Goal: Information Seeking & Learning: Learn about a topic

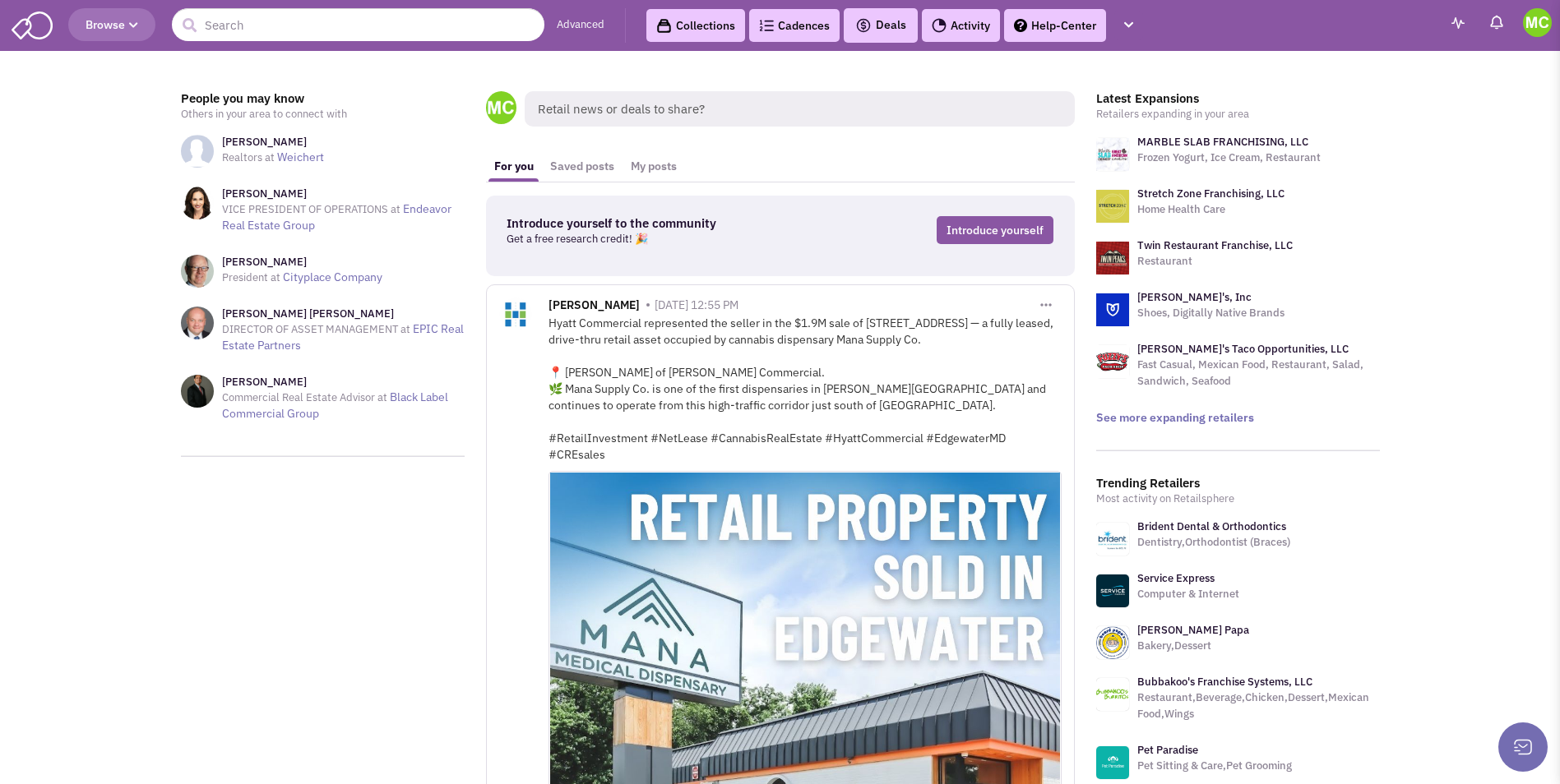
click at [1201, 408] on div "Latest Expansions Retailers expanding in your area MARBLE SLAB FRANCHISING, LLC…" at bounding box center [1237, 258] width 283 height 334
click at [1201, 412] on link "See more expanding retailers" at bounding box center [1175, 416] width 157 height 14
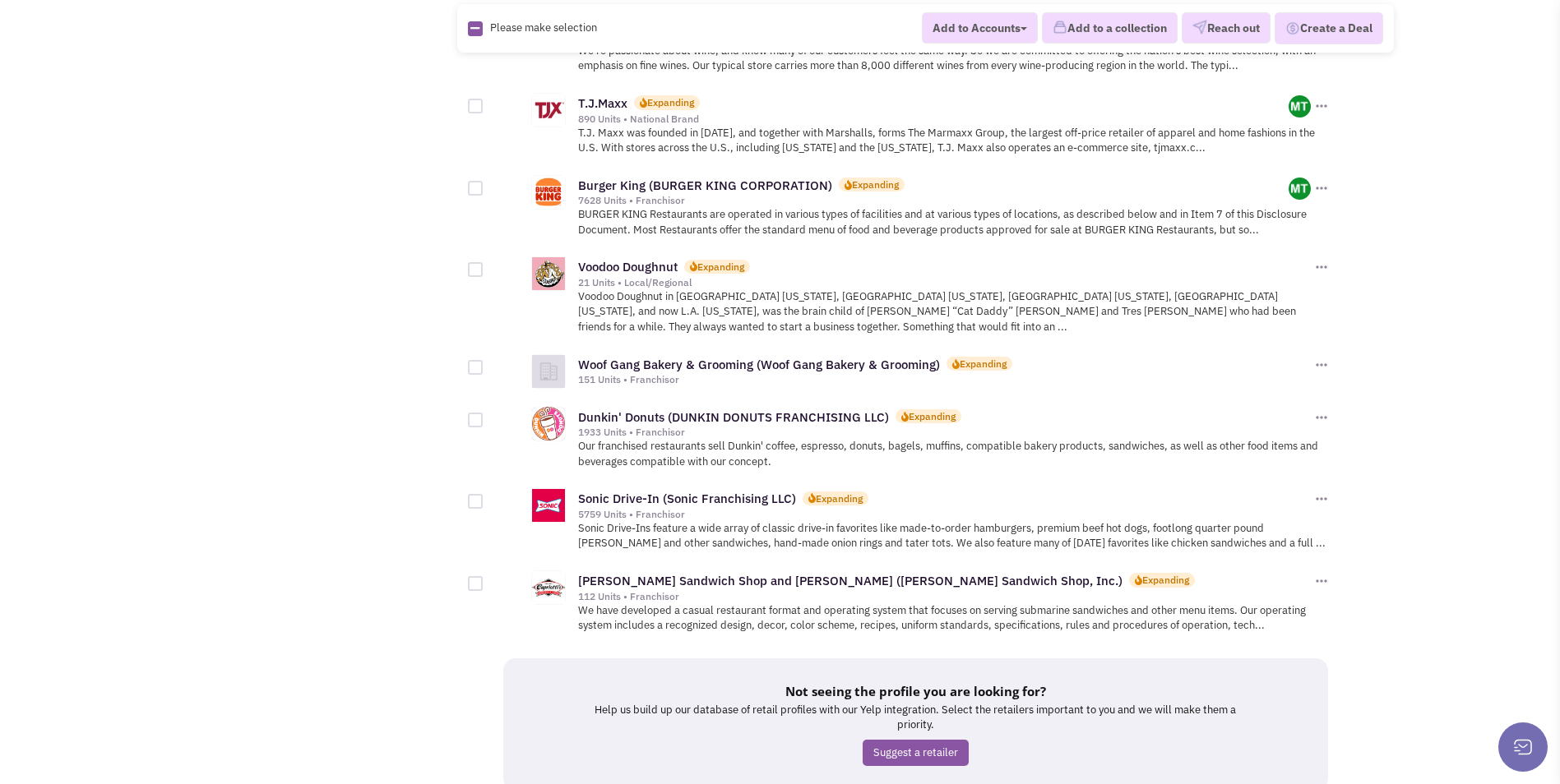
scroll to position [1699, 0]
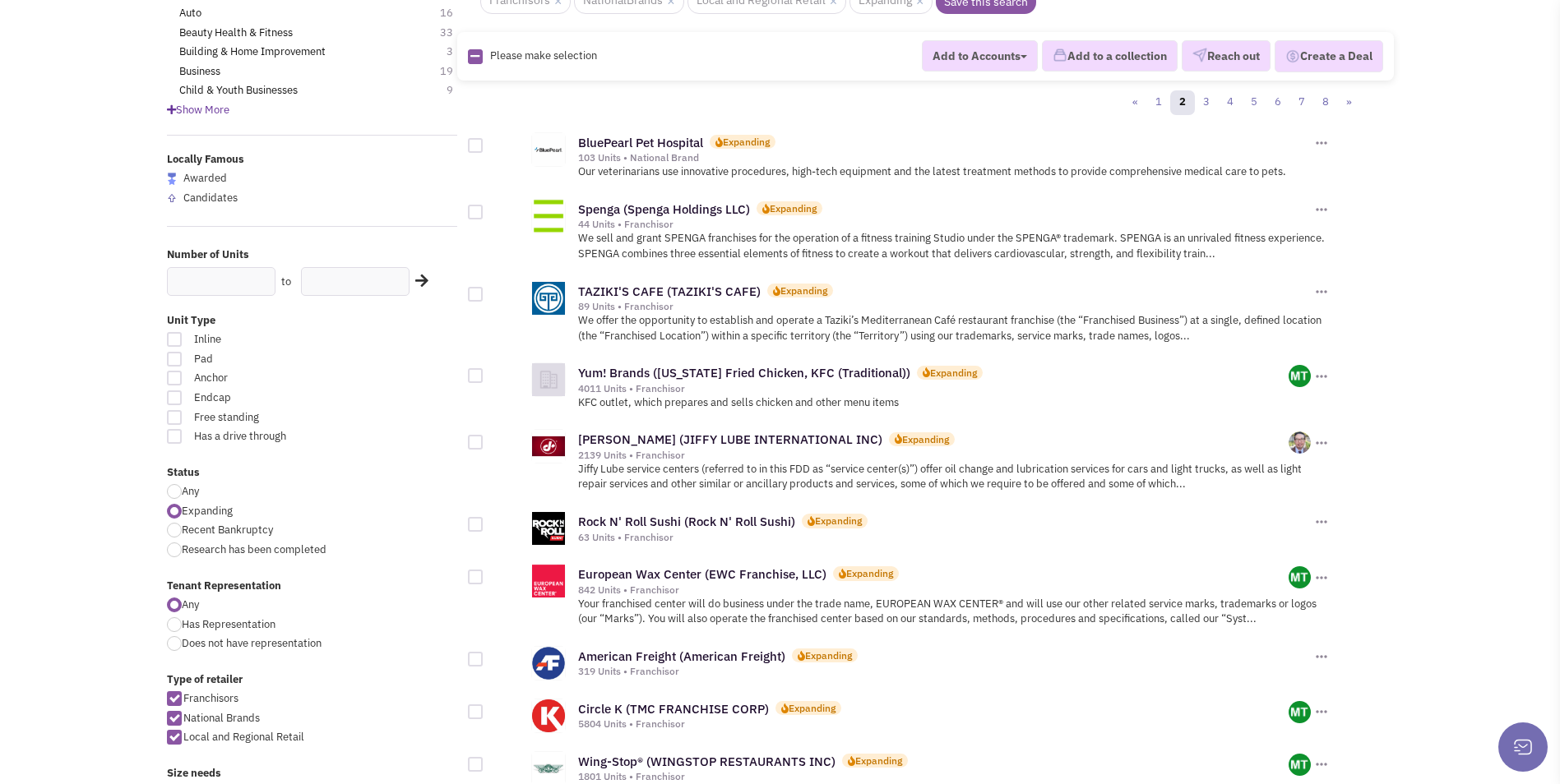
scroll to position [247, 0]
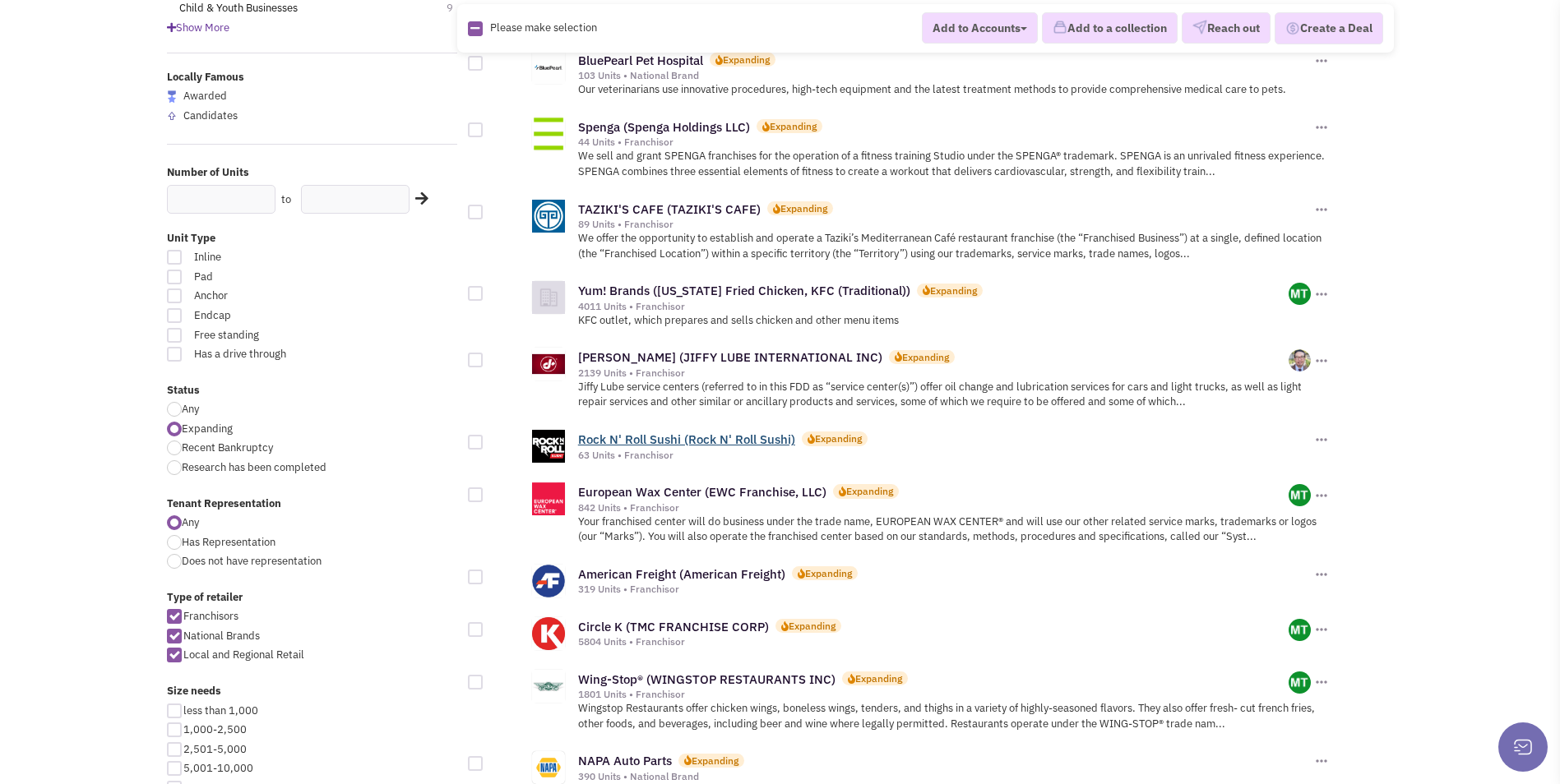
click at [768, 443] on link "Rock N' Roll Sushi (Rock N' Roll Sushi)" at bounding box center [686, 440] width 217 height 15
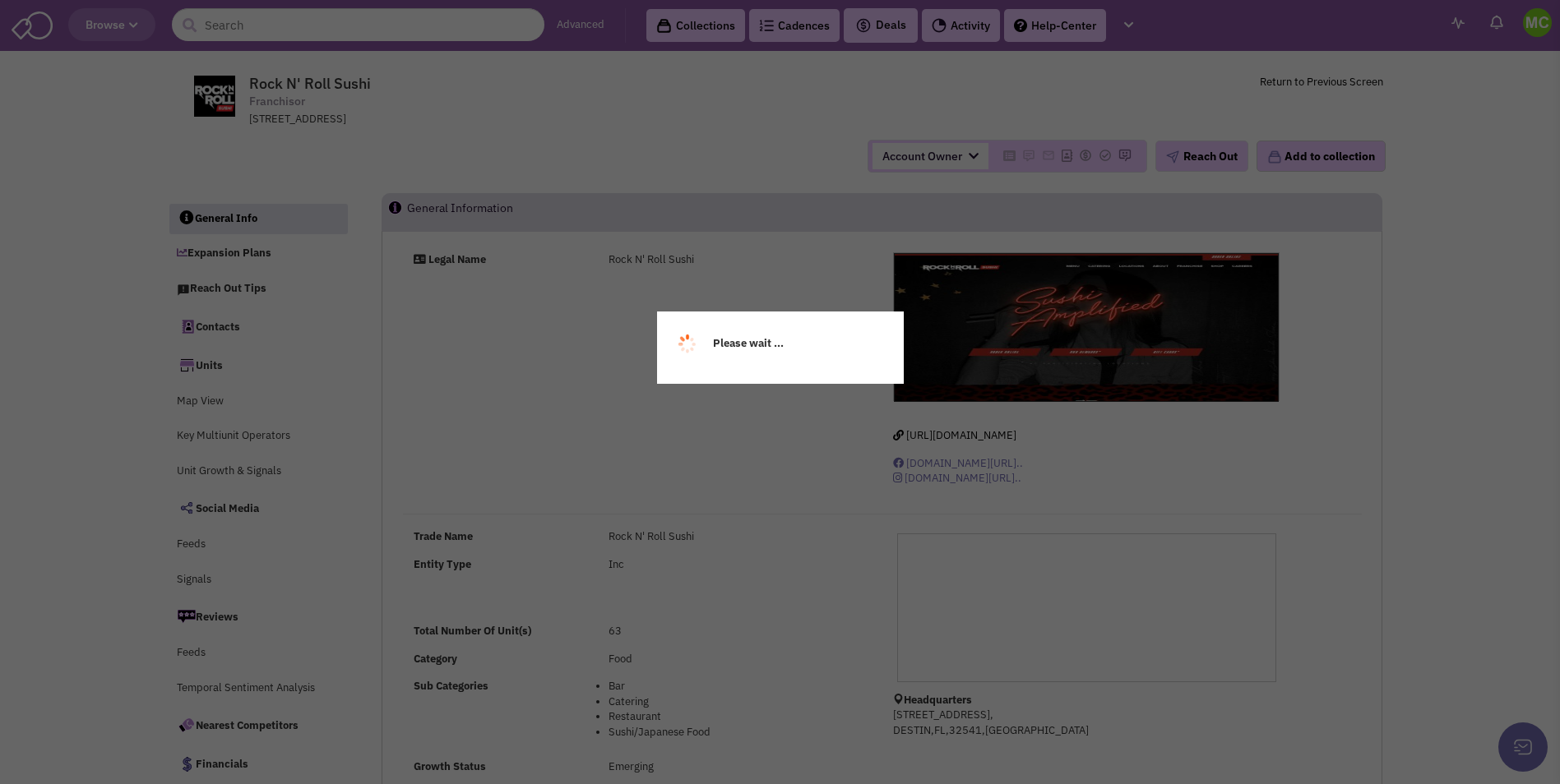
select select
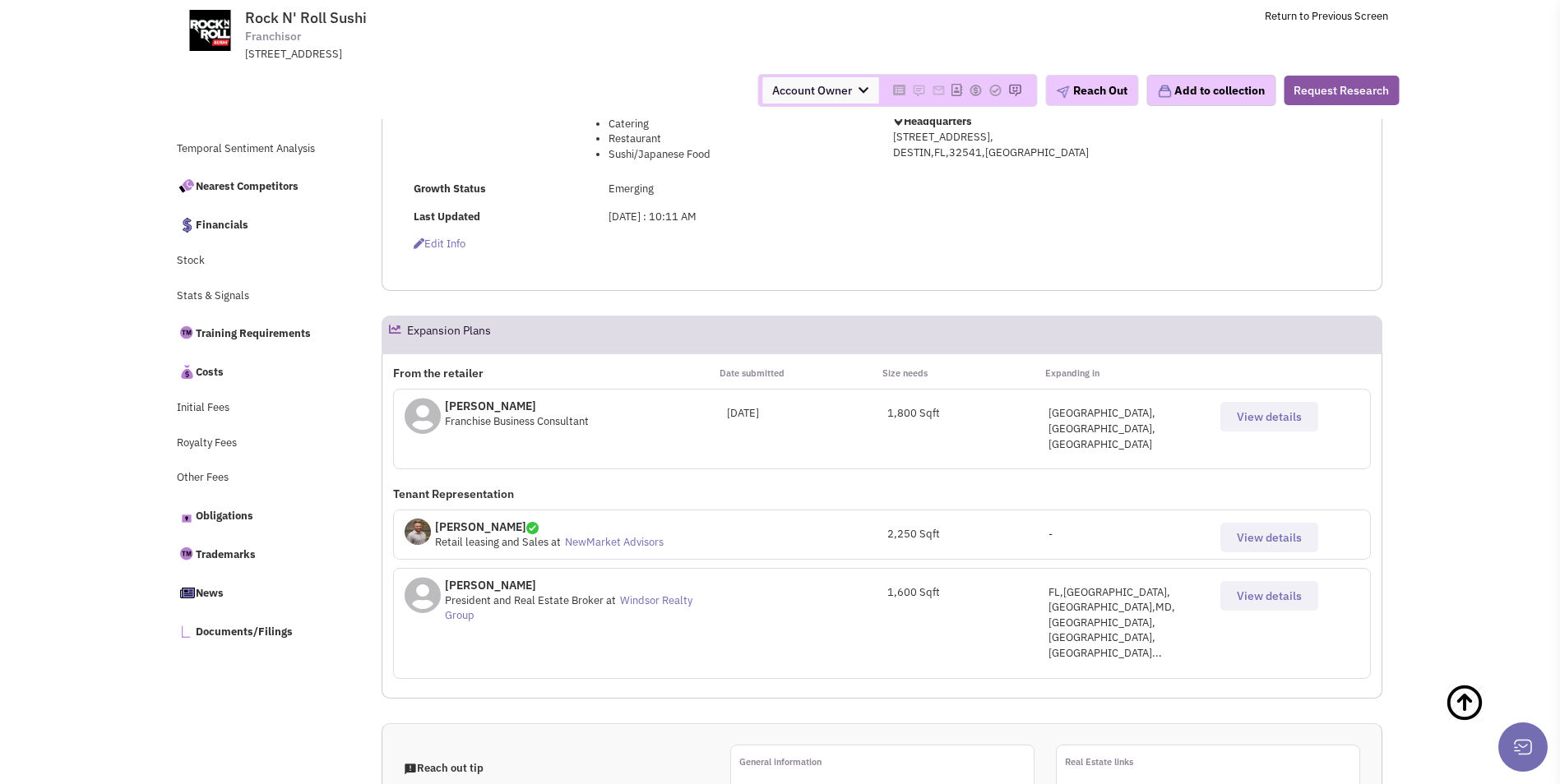
scroll to position [493, 0]
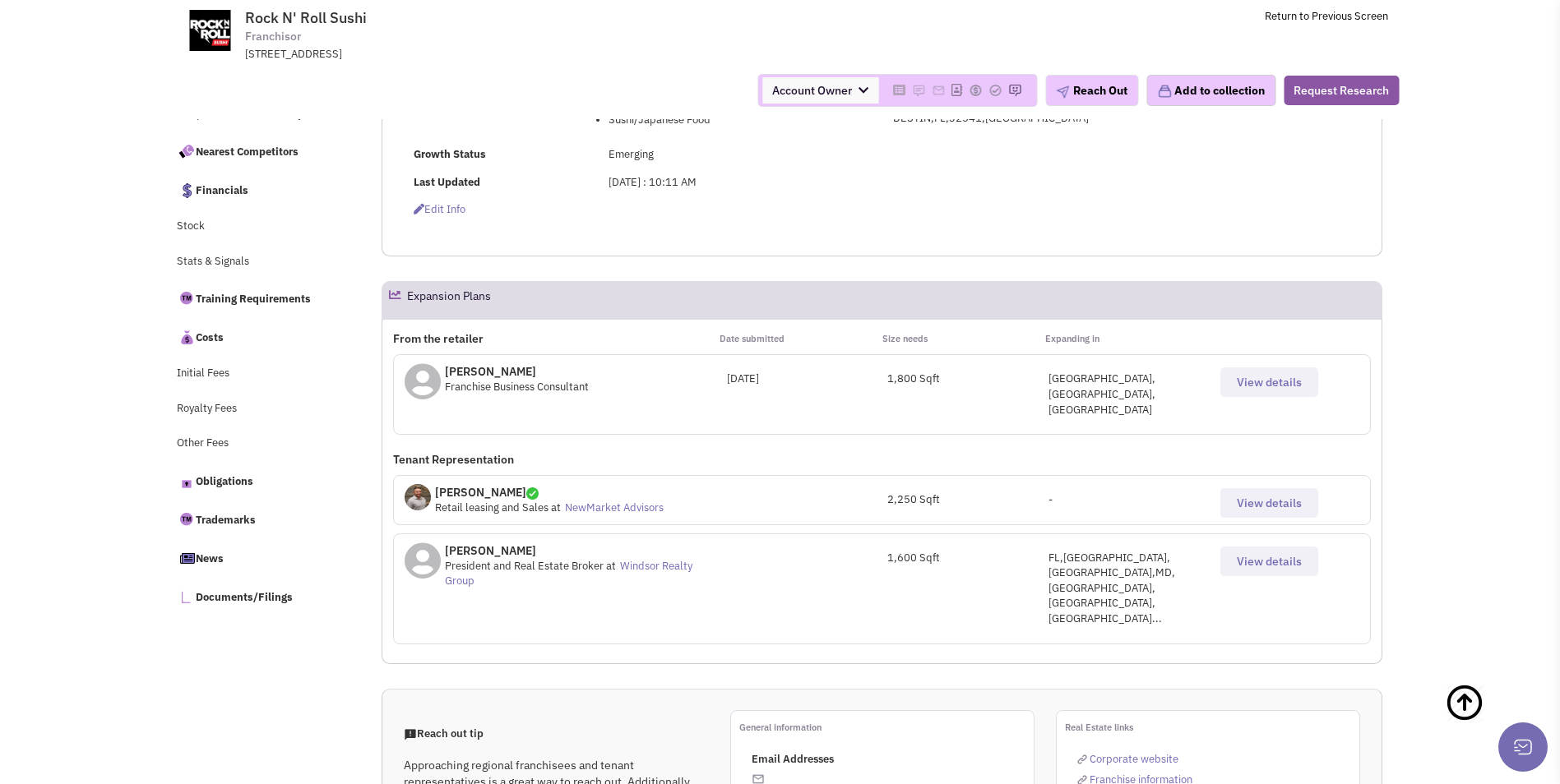
click at [1266, 392] on button "View details" at bounding box center [1269, 382] width 98 height 30
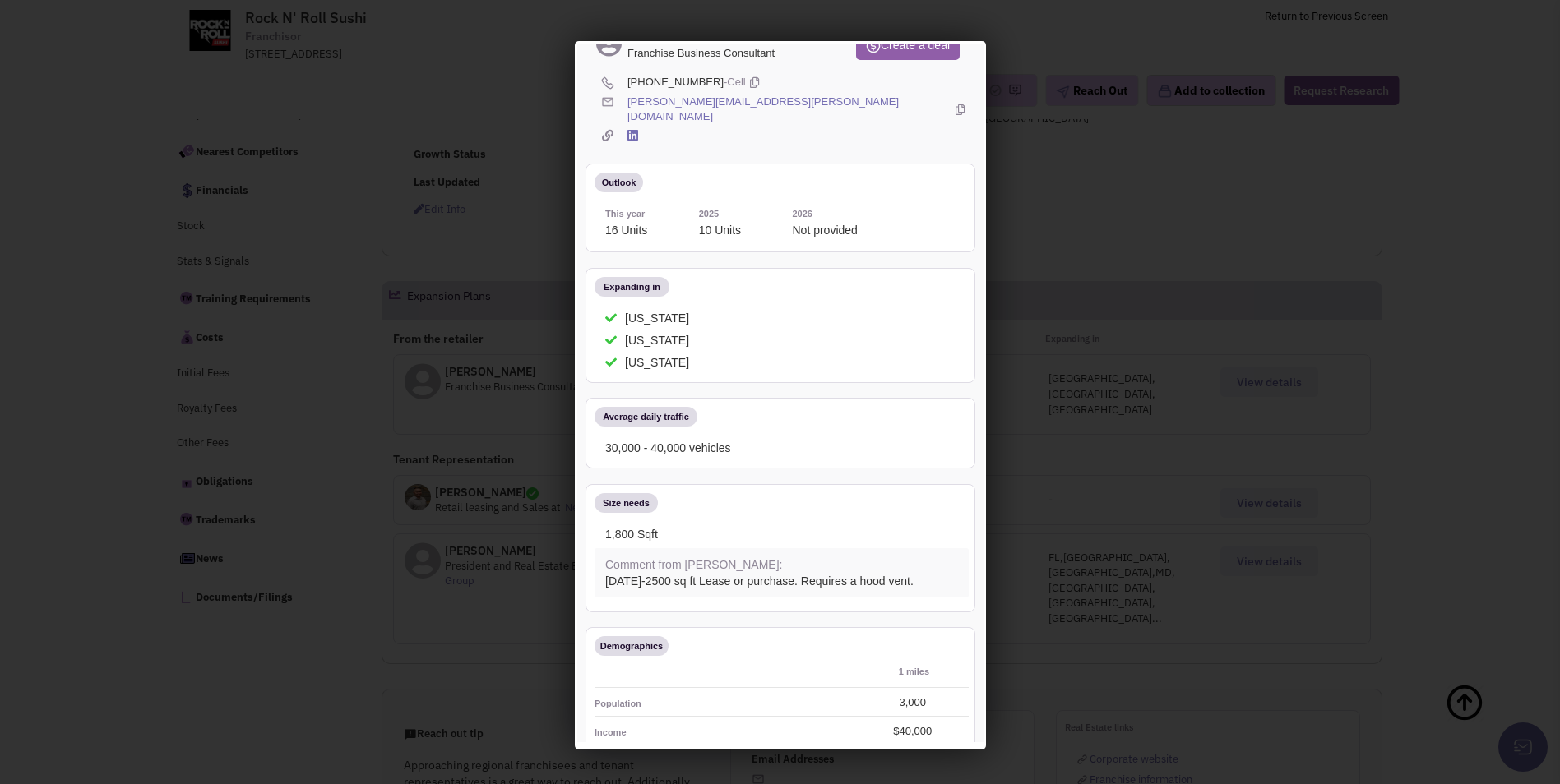
scroll to position [0, 0]
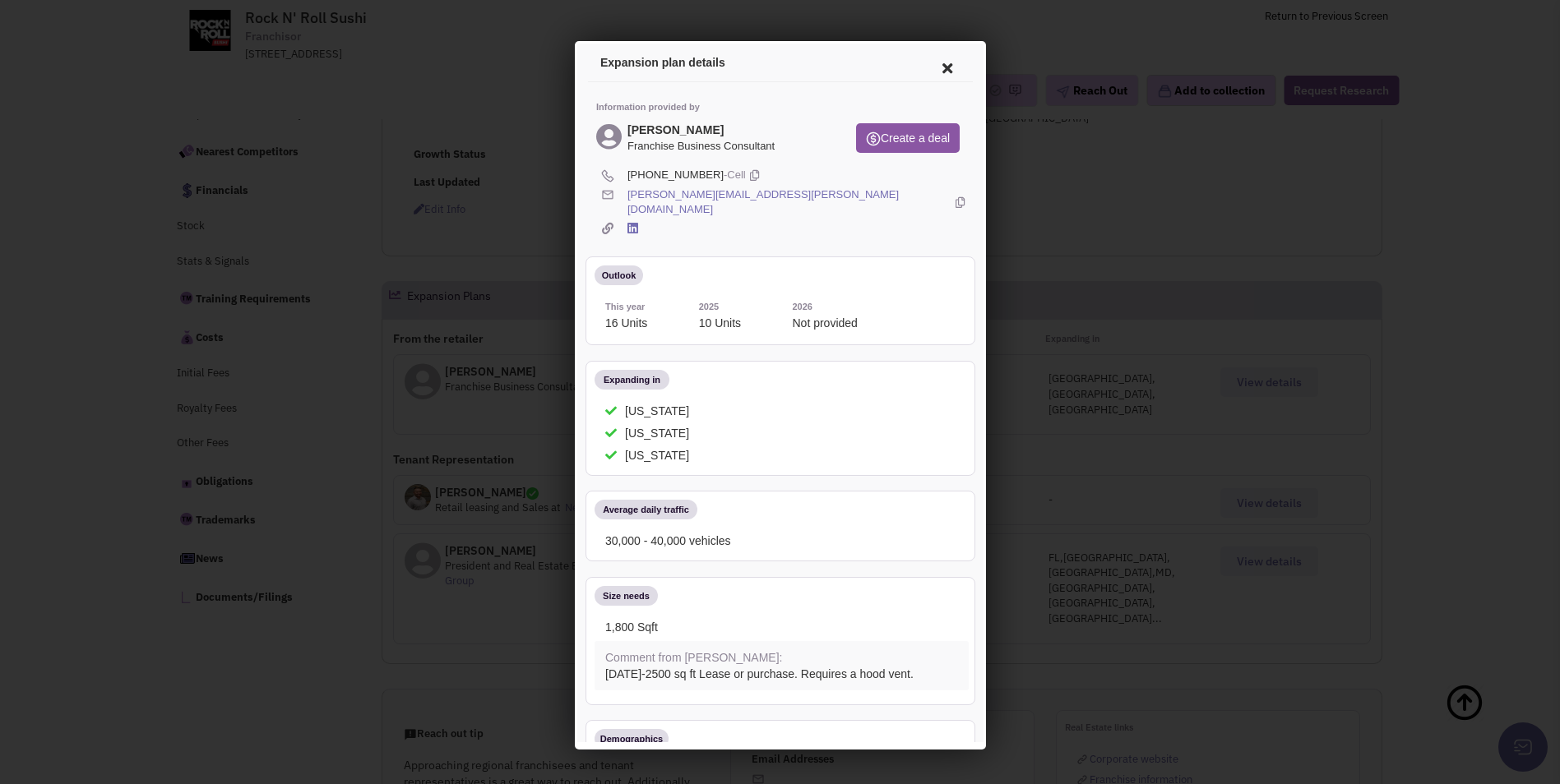
click at [928, 72] on icon at bounding box center [944, 65] width 35 height 39
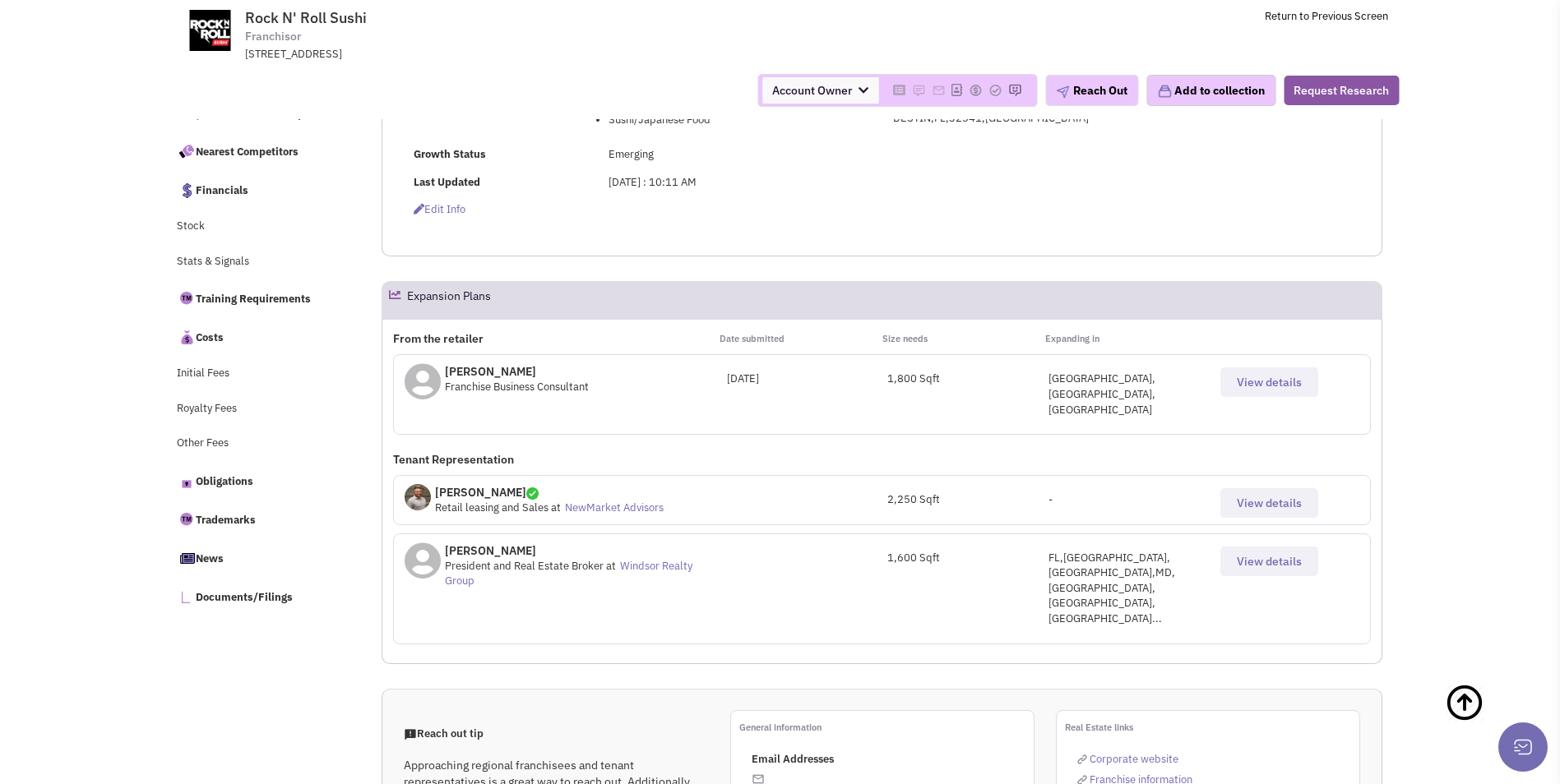
click at [1260, 495] on span "View details" at bounding box center [1269, 502] width 65 height 14
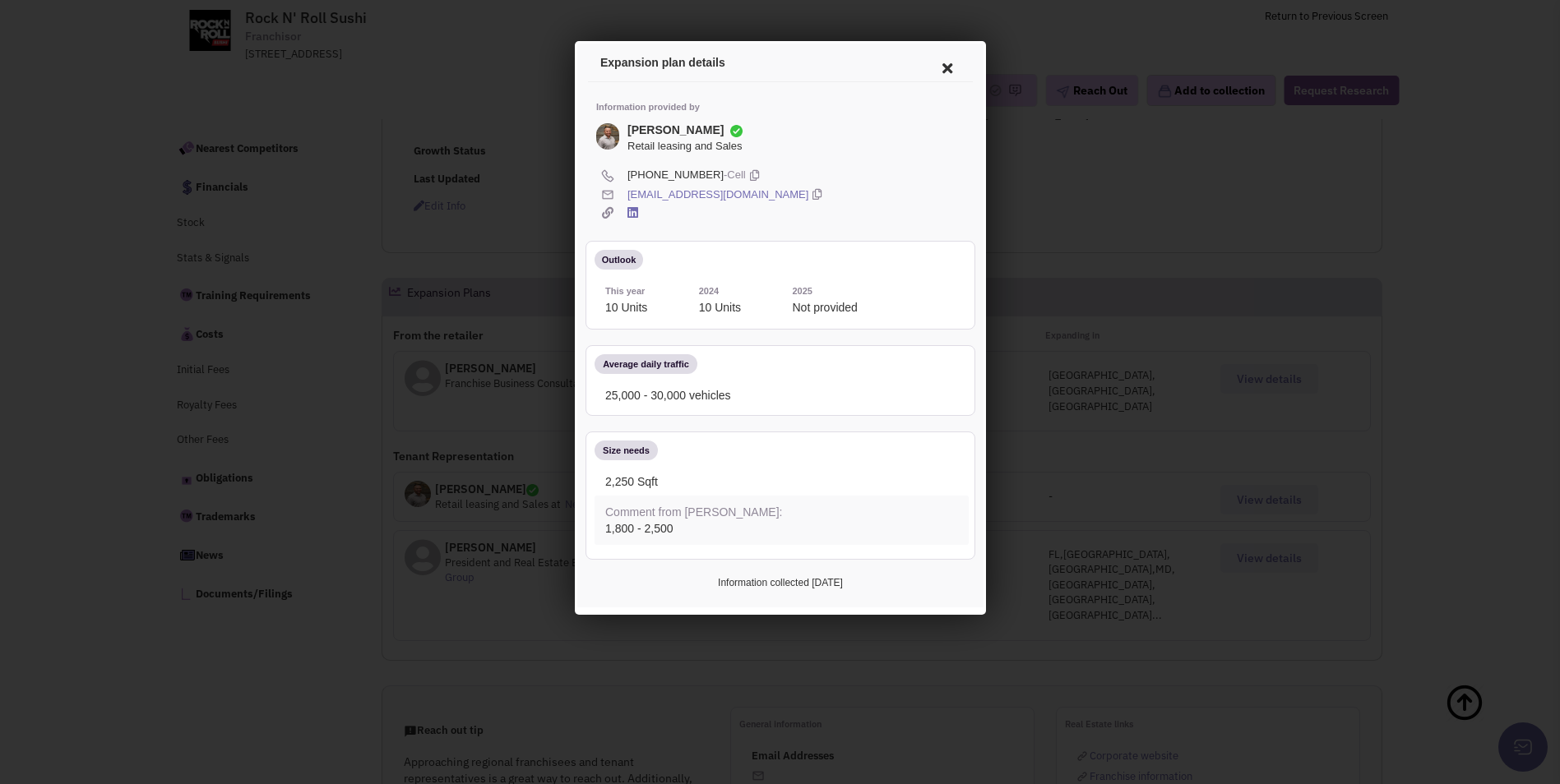
scroll to position [493, 0]
click at [948, 65] on icon at bounding box center [944, 65] width 35 height 39
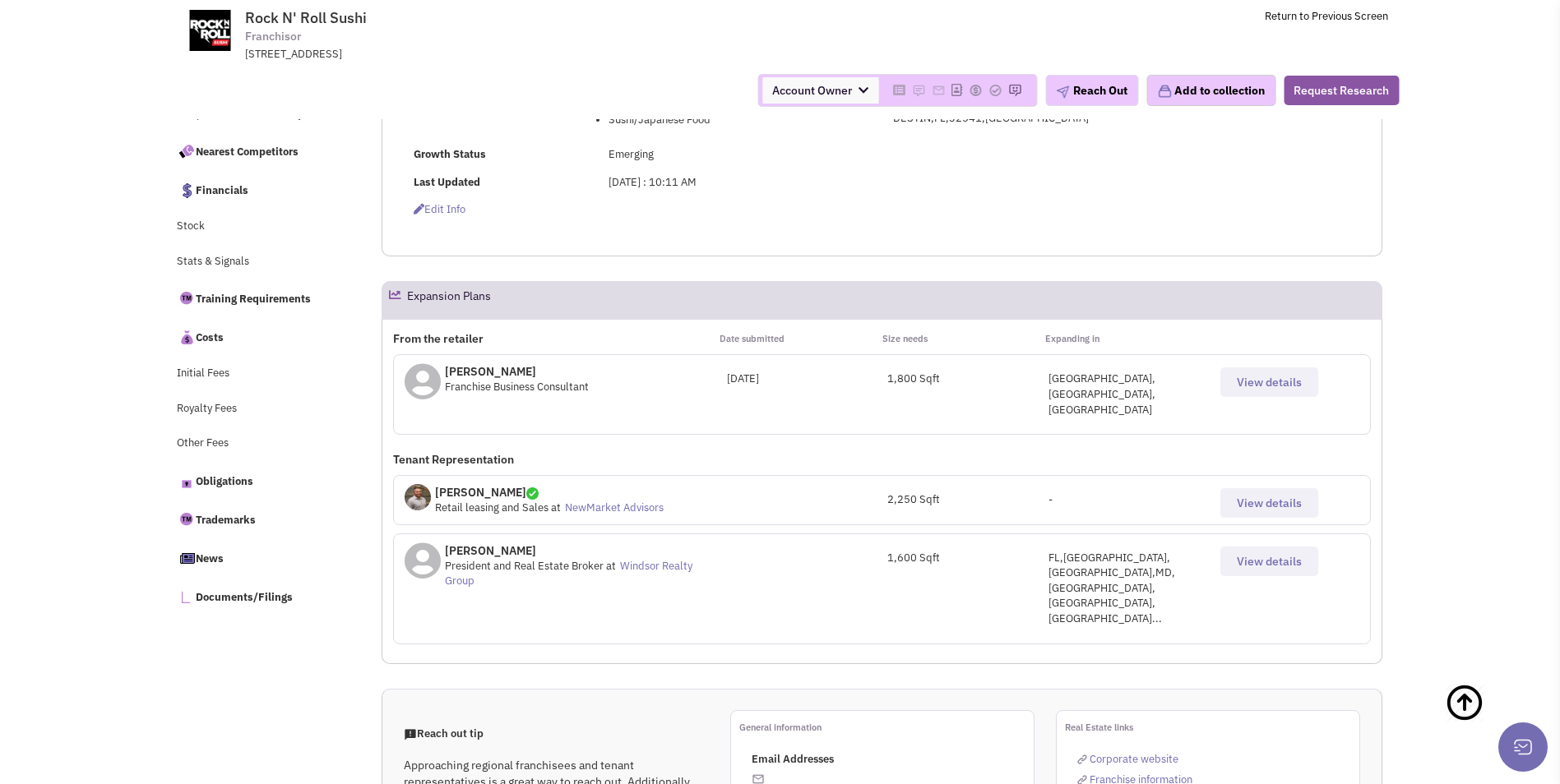
click at [1251, 554] on span "View details" at bounding box center [1269, 560] width 65 height 14
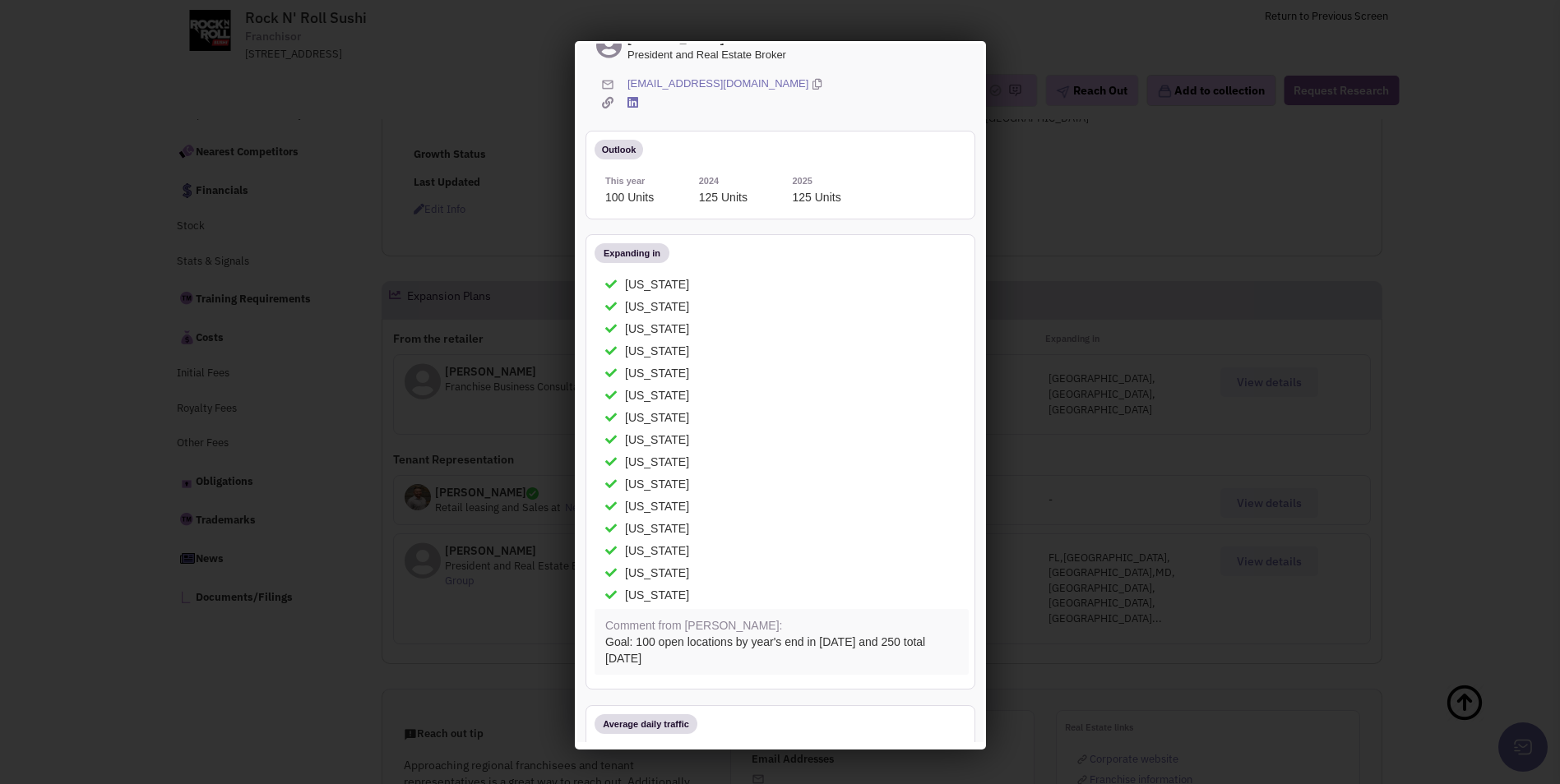
scroll to position [0, 0]
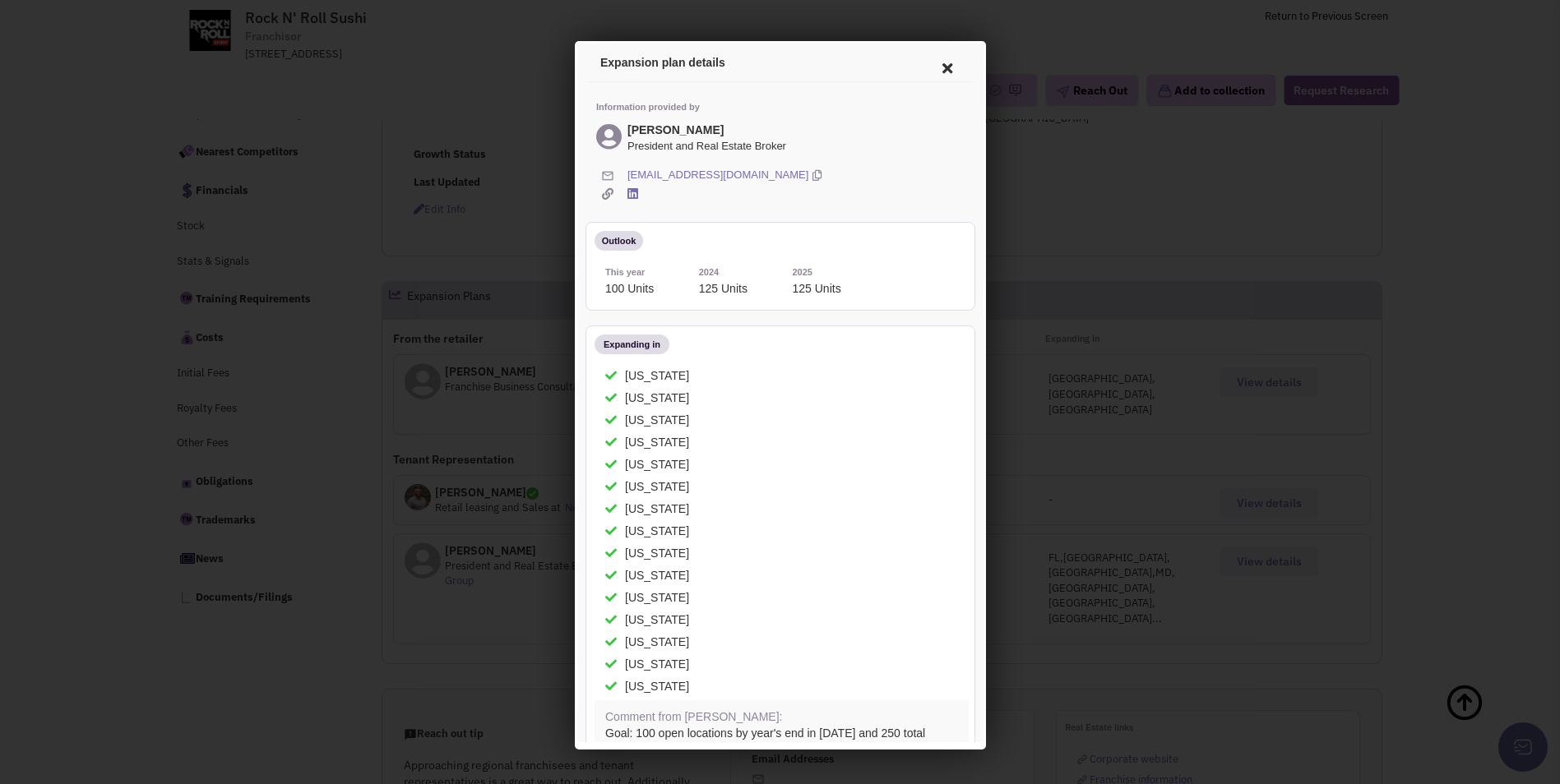
click at [938, 64] on icon at bounding box center [944, 65] width 35 height 39
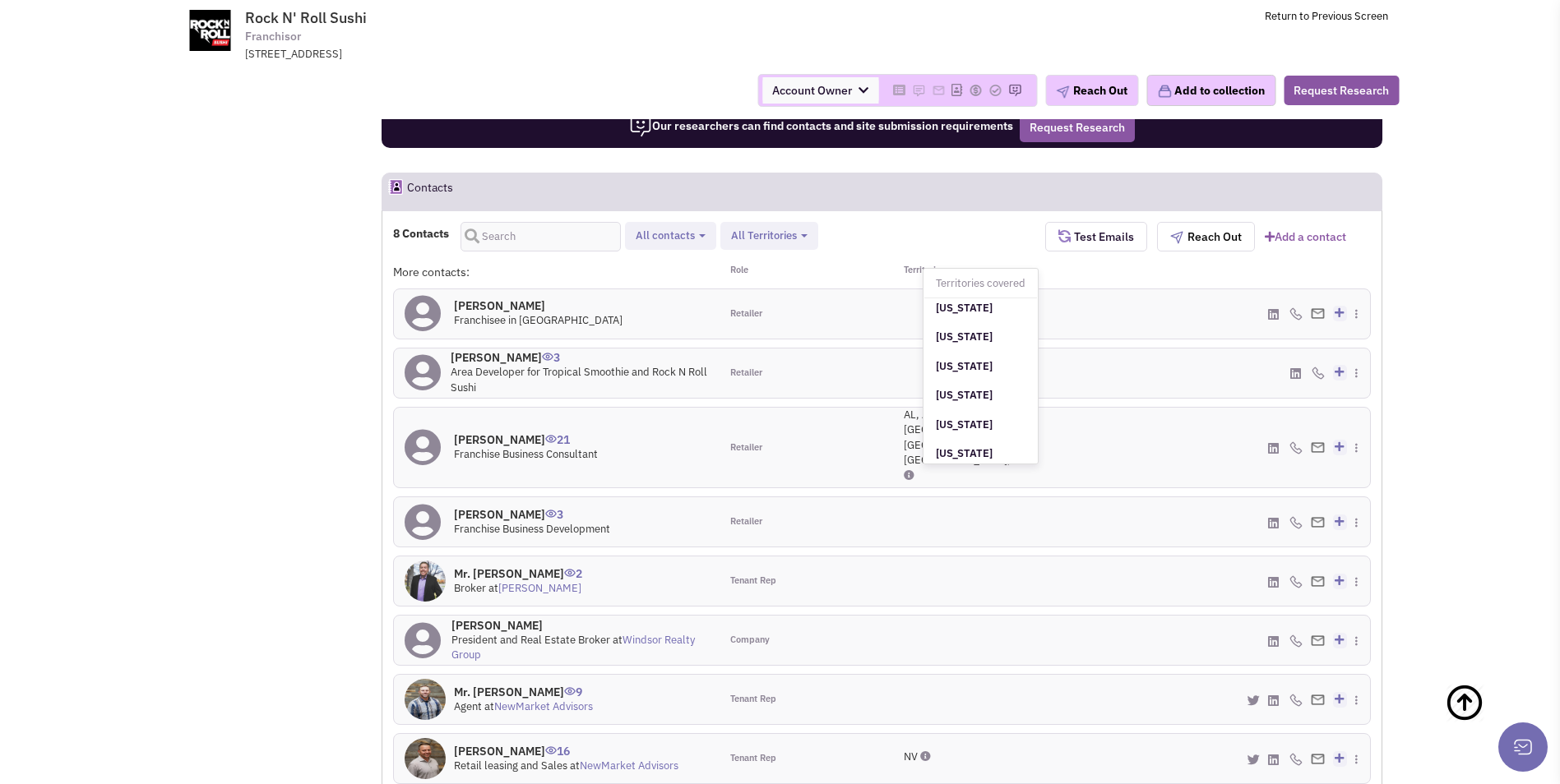
scroll to position [1315, 0]
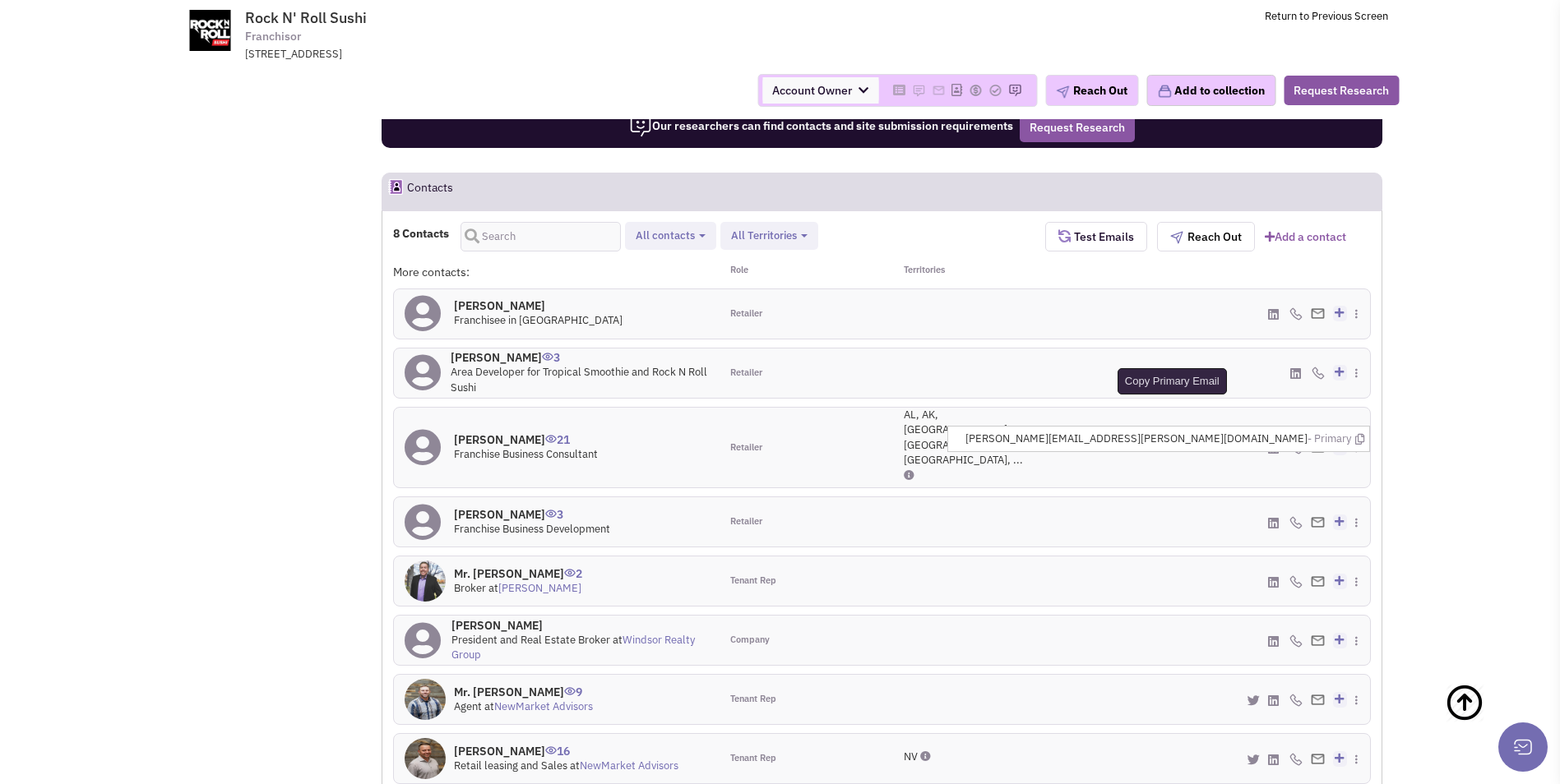
click at [1364, 434] on icon at bounding box center [1359, 439] width 9 height 11
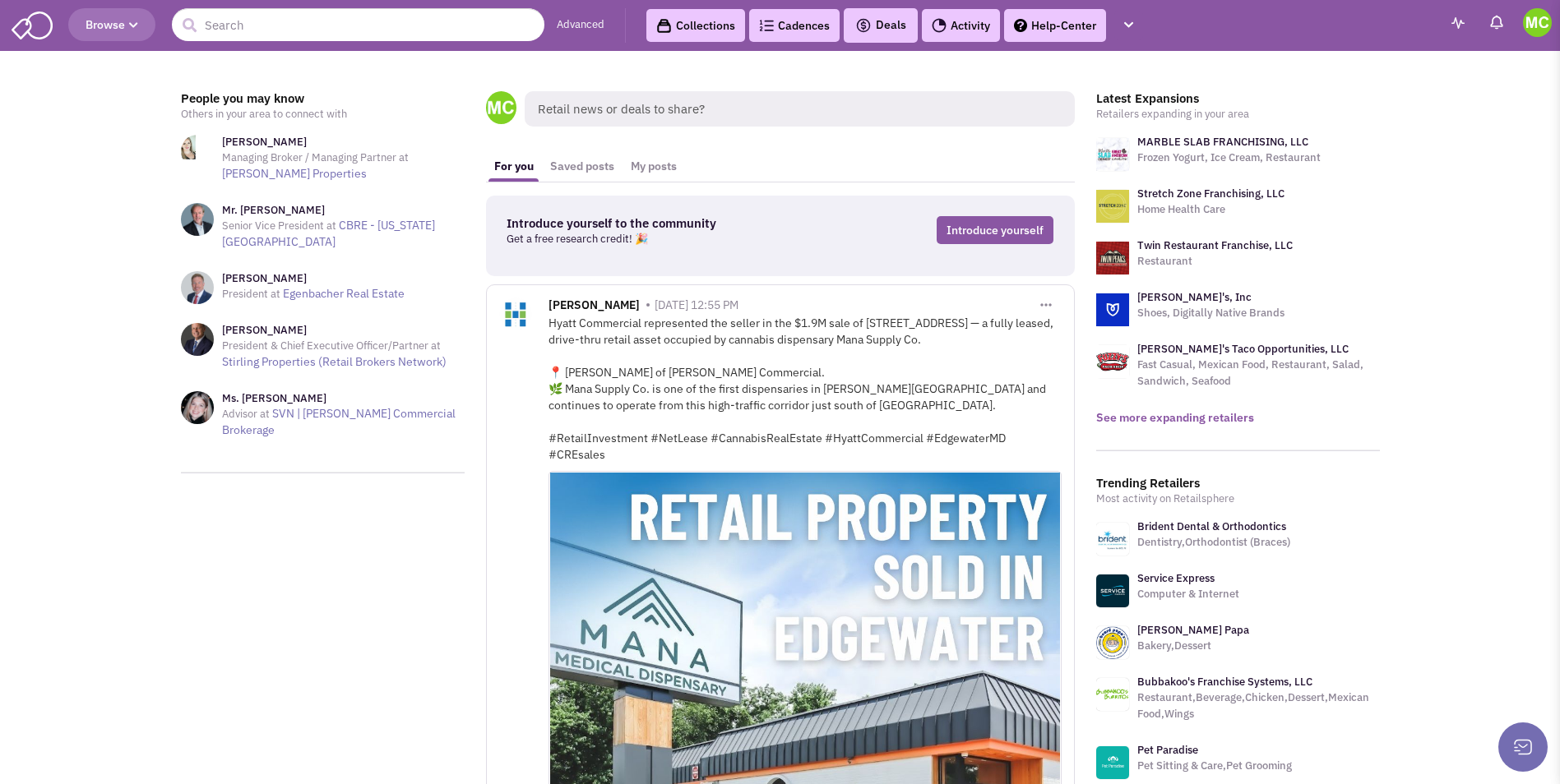
click at [1164, 416] on link "See more expanding retailers" at bounding box center [1175, 416] width 157 height 14
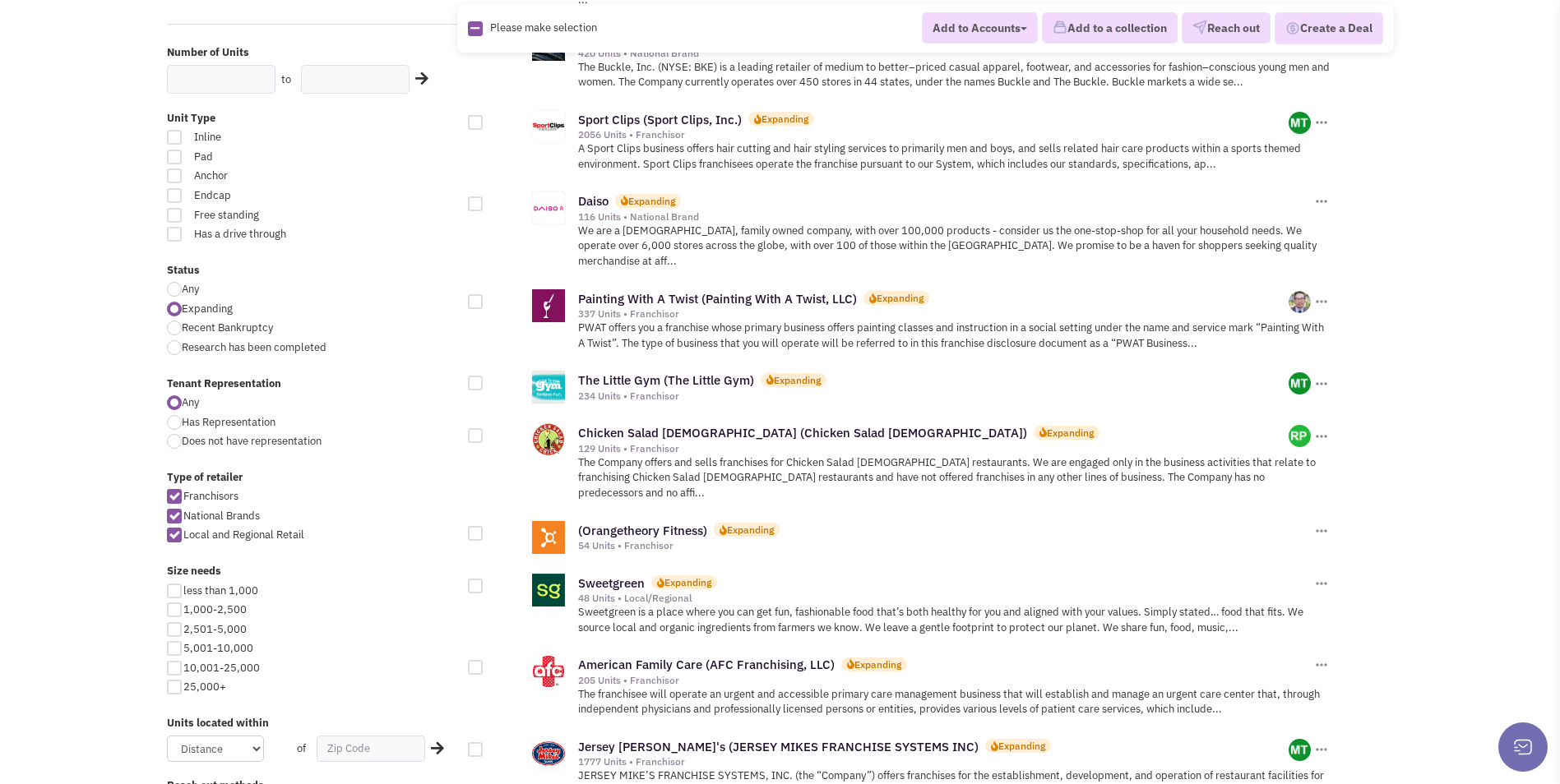
scroll to position [411, 0]
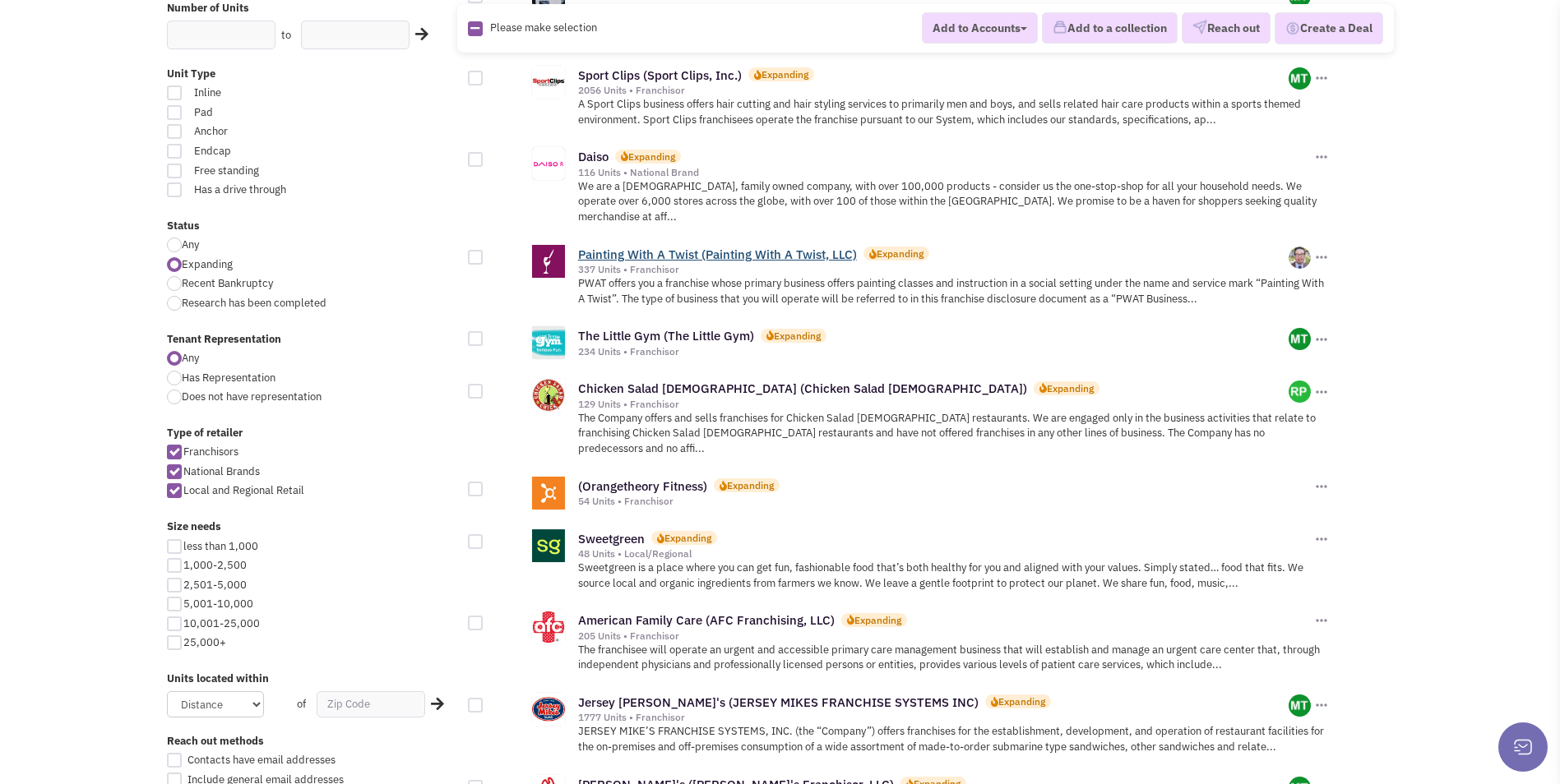
click at [684, 247] on link "Painting With A Twist (Painting With A Twist, LLC)" at bounding box center [717, 254] width 278 height 15
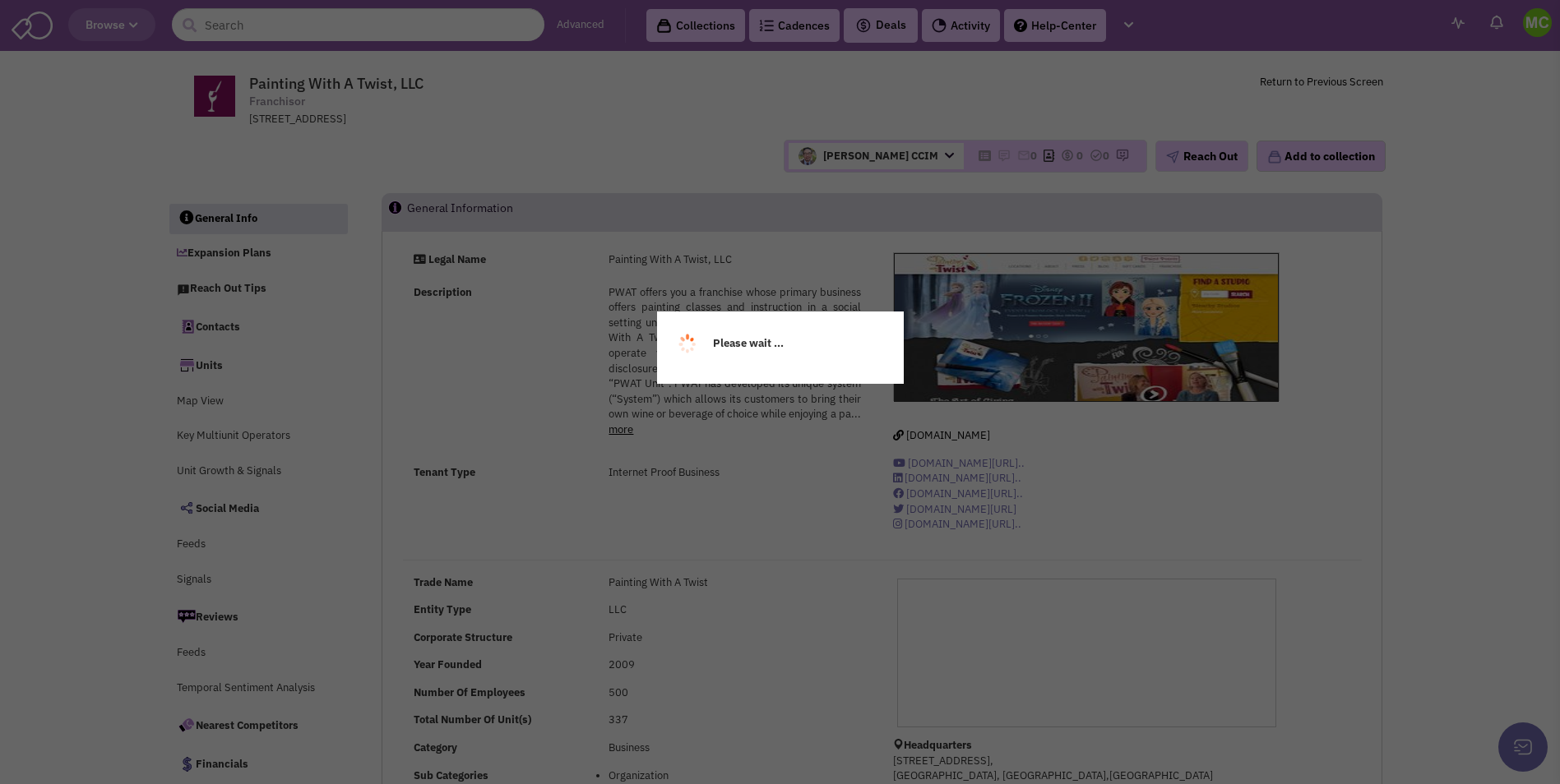
select select
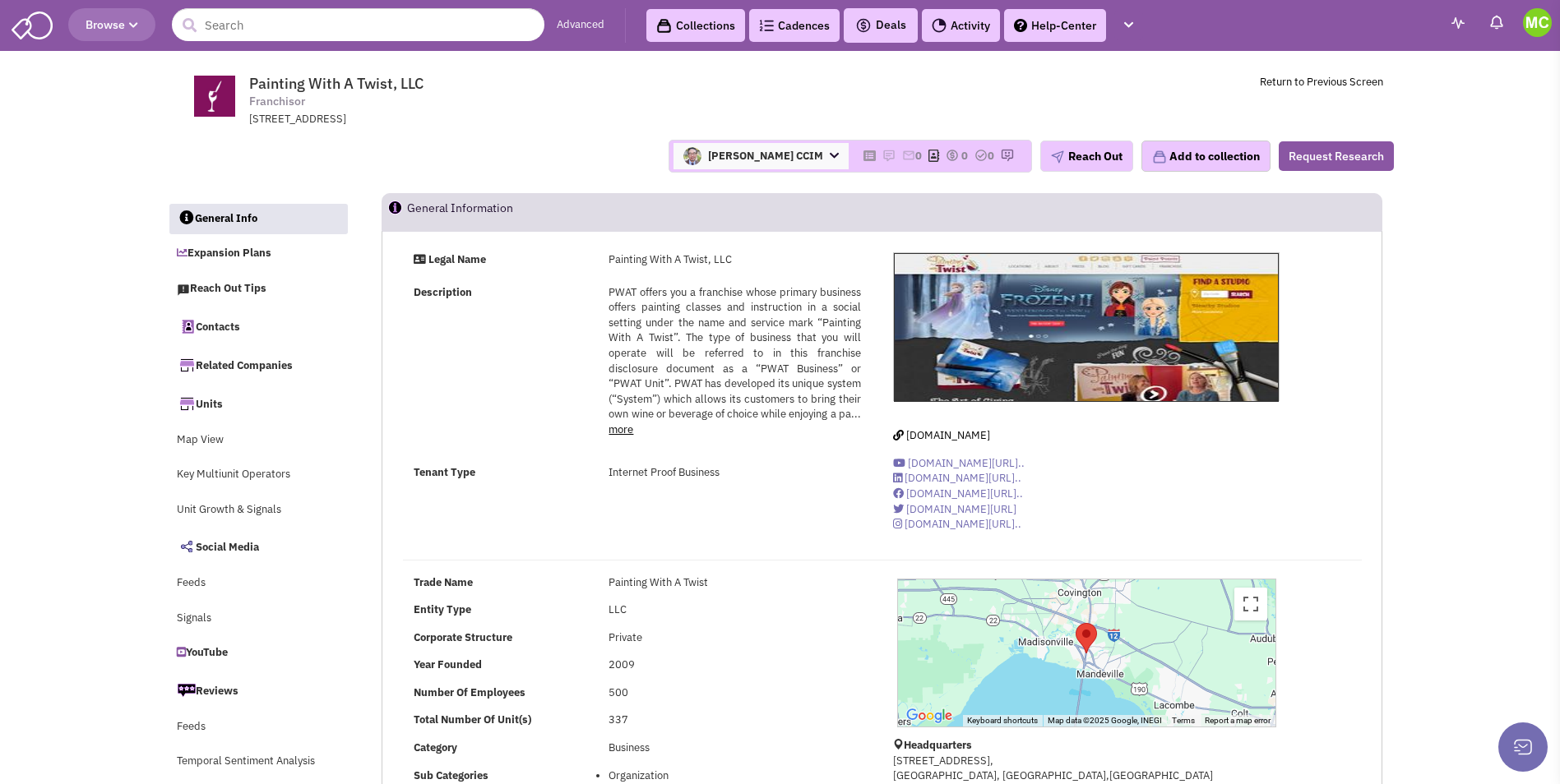
click at [634, 431] on link "more" at bounding box center [621, 429] width 25 height 14
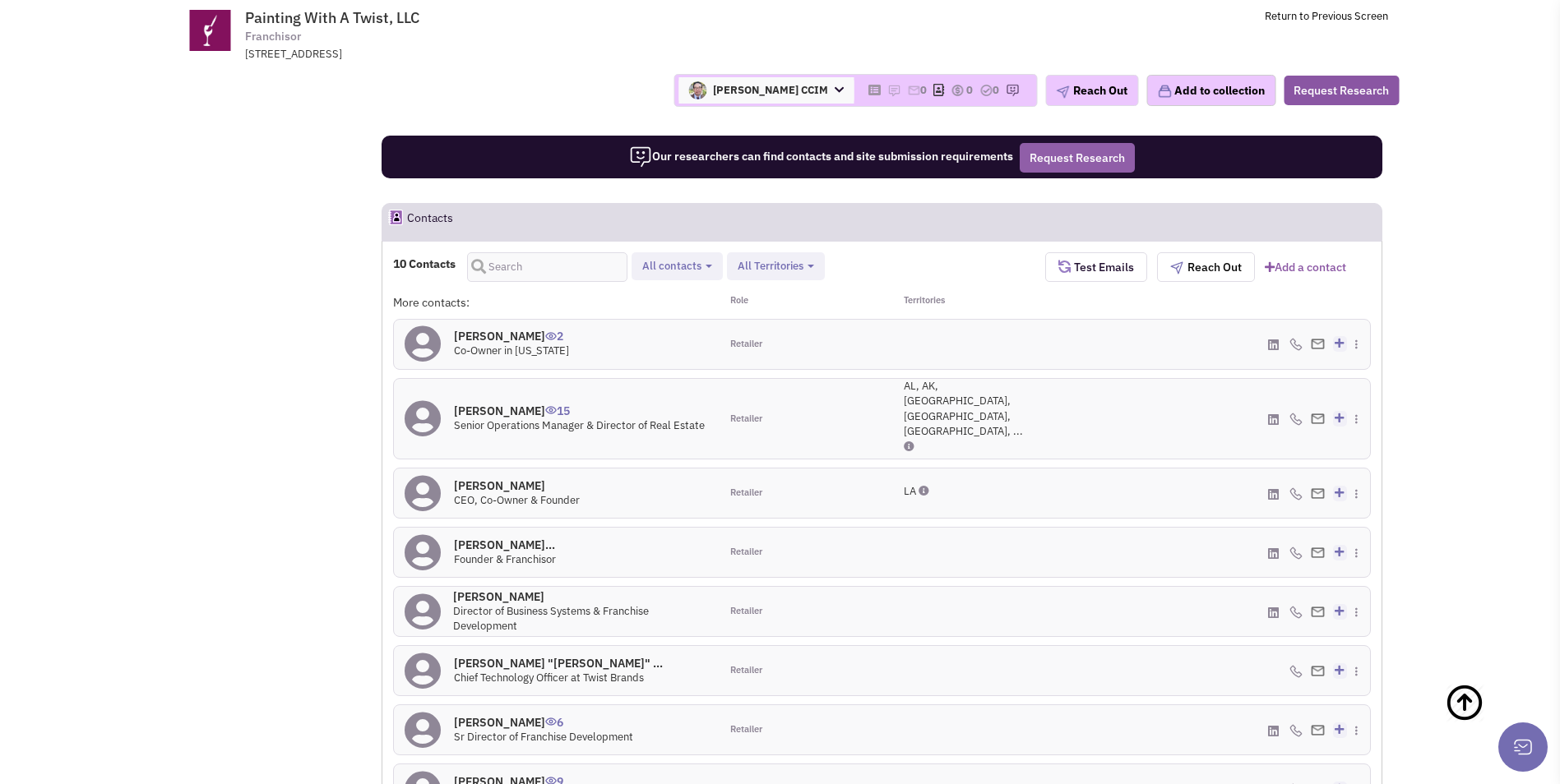
scroll to position [1317, 0]
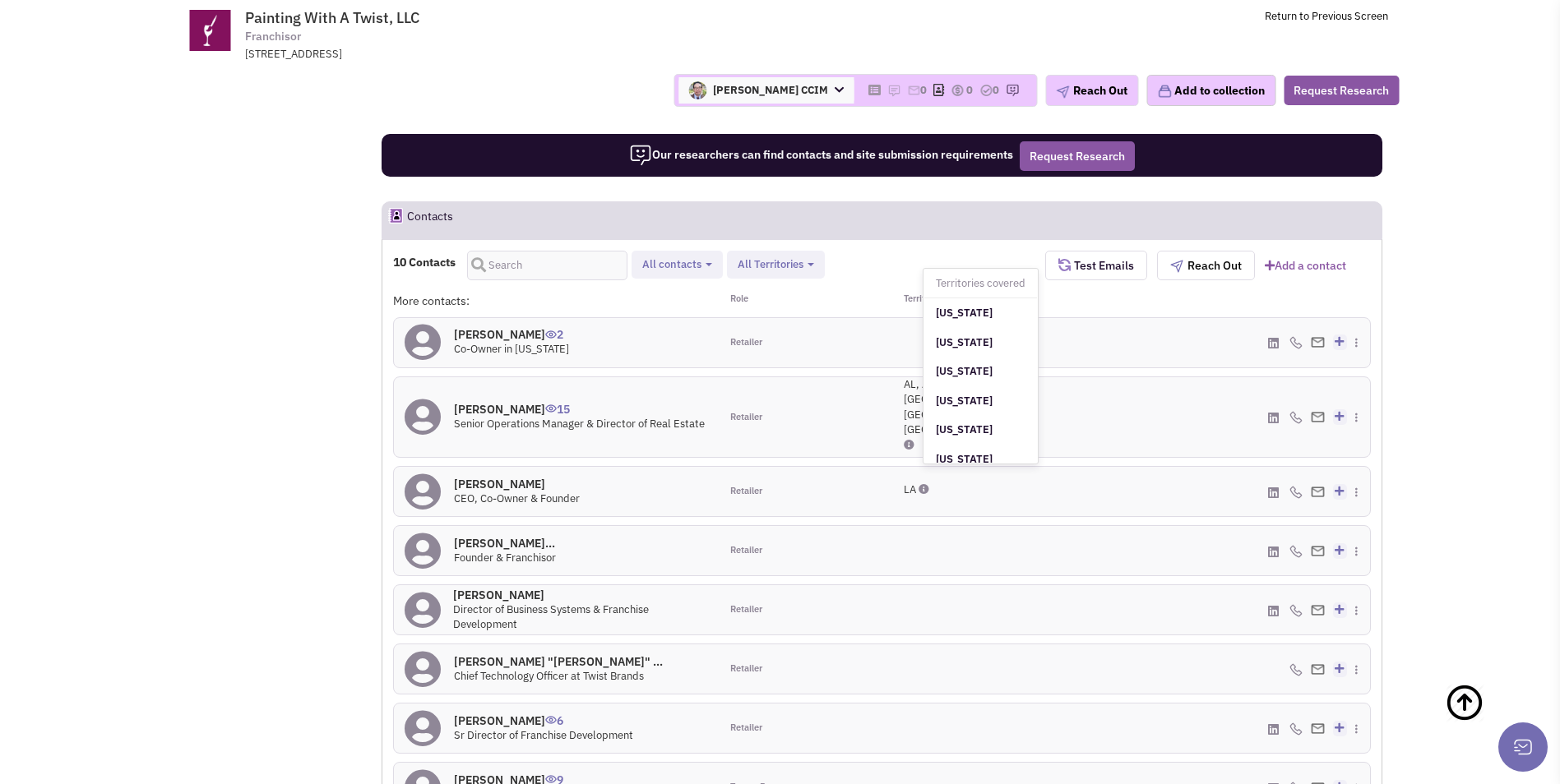
click at [912, 440] on icon at bounding box center [908, 444] width 11 height 11
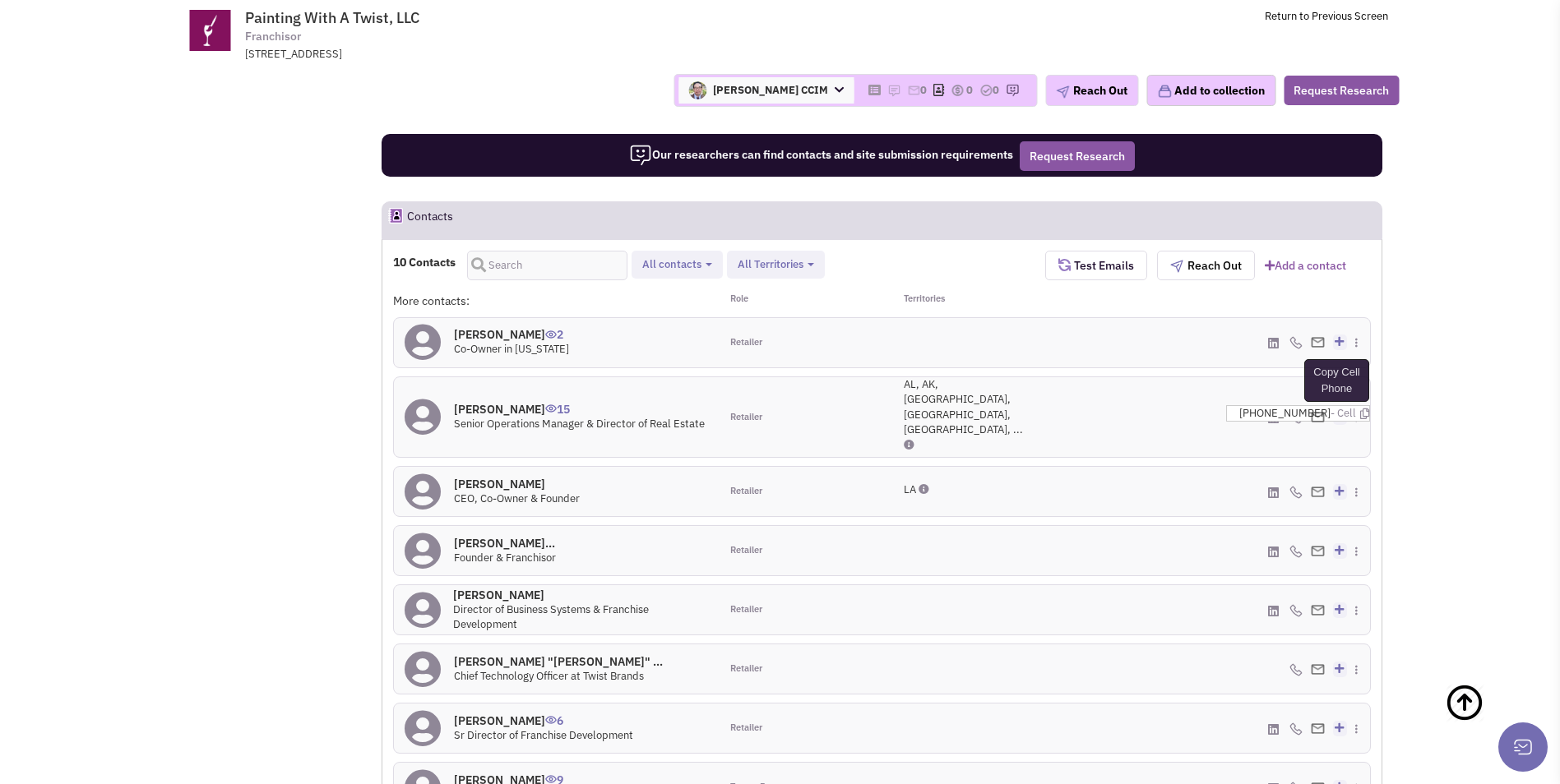
drag, startPoint x: 1350, startPoint y: 342, endPoint x: 1332, endPoint y: 354, distance: 21.6
click at [1360, 409] on icon at bounding box center [1364, 414] width 9 height 11
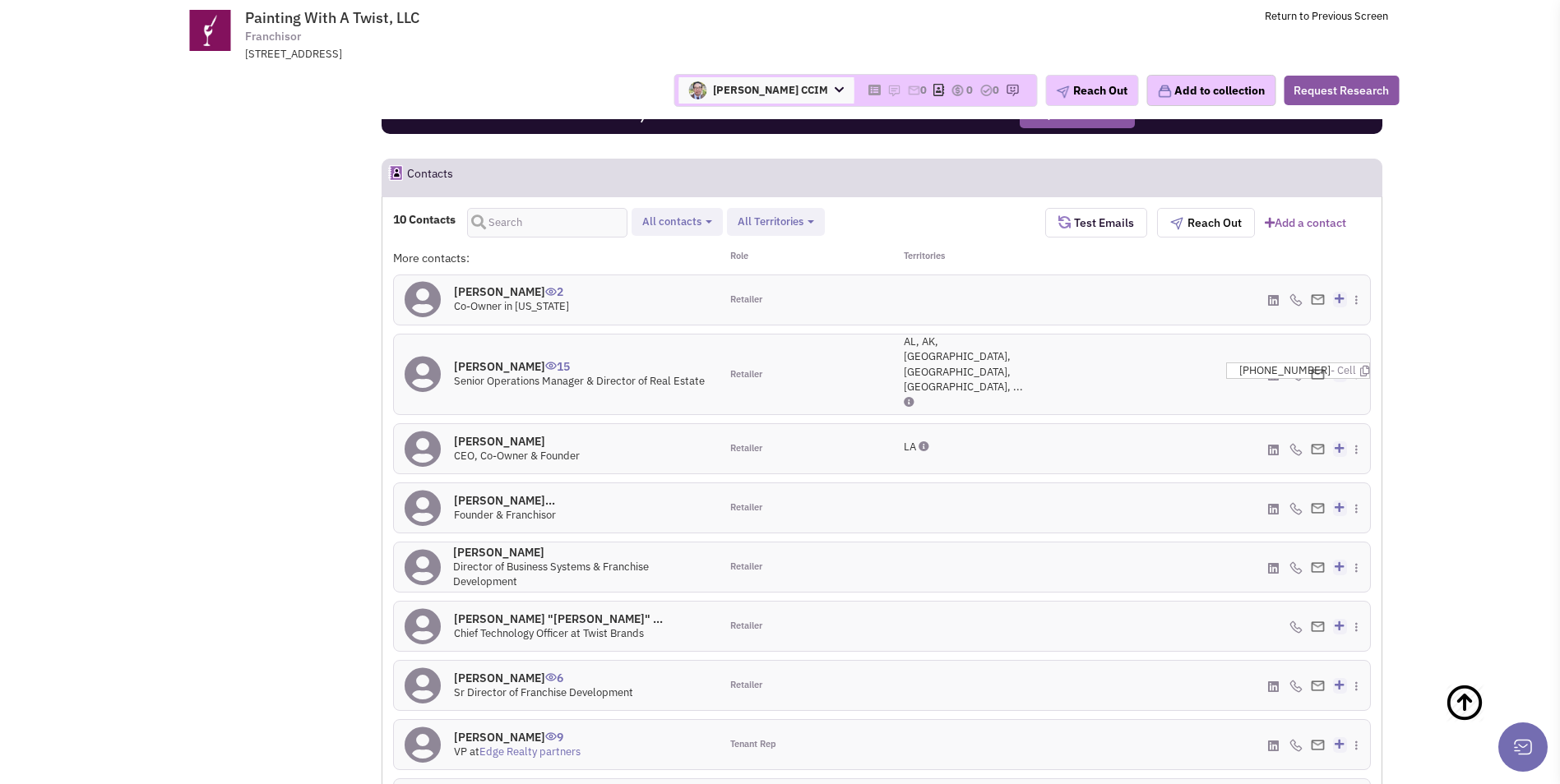
scroll to position [1317, 0]
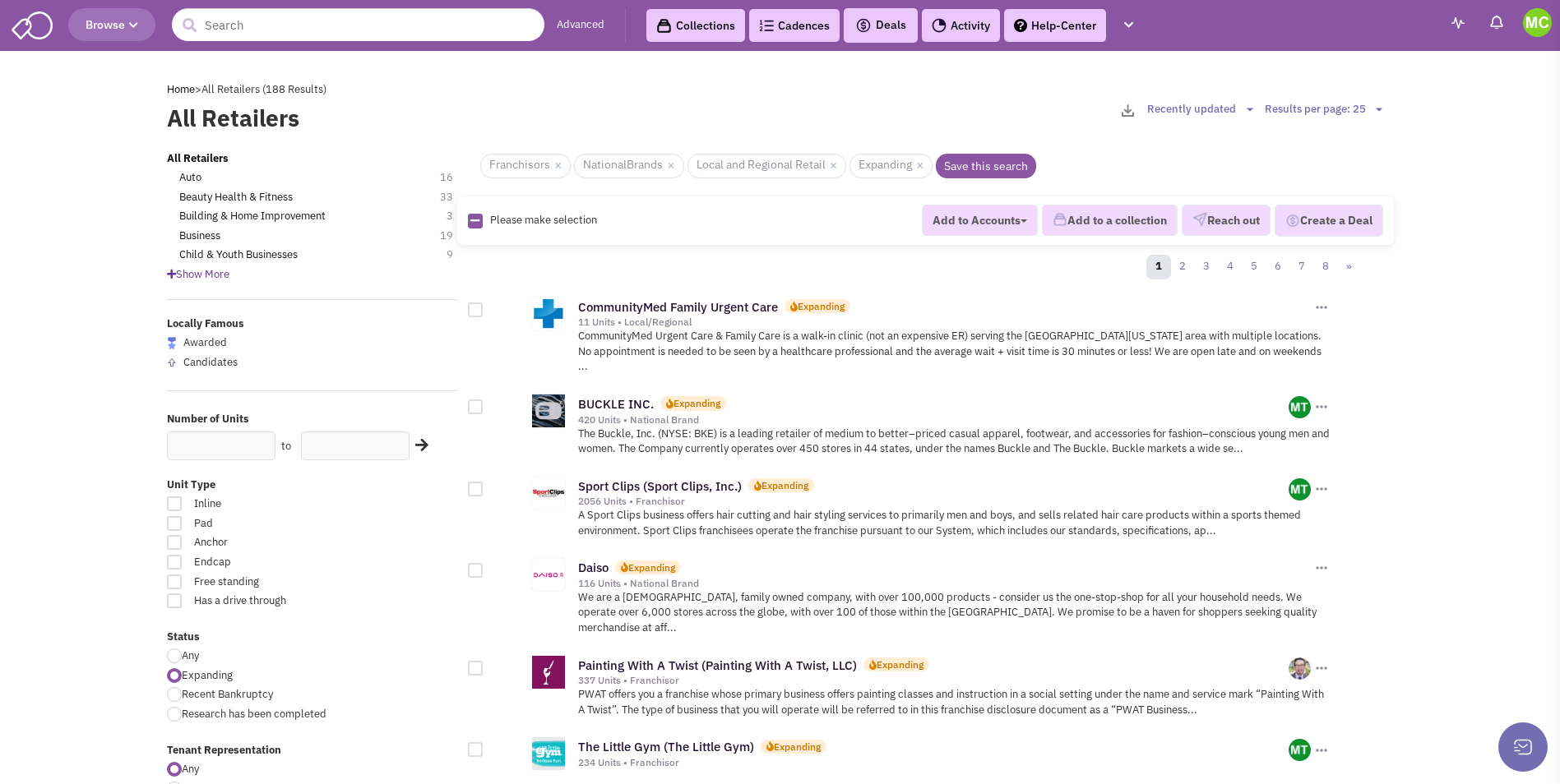
scroll to position [411, 0]
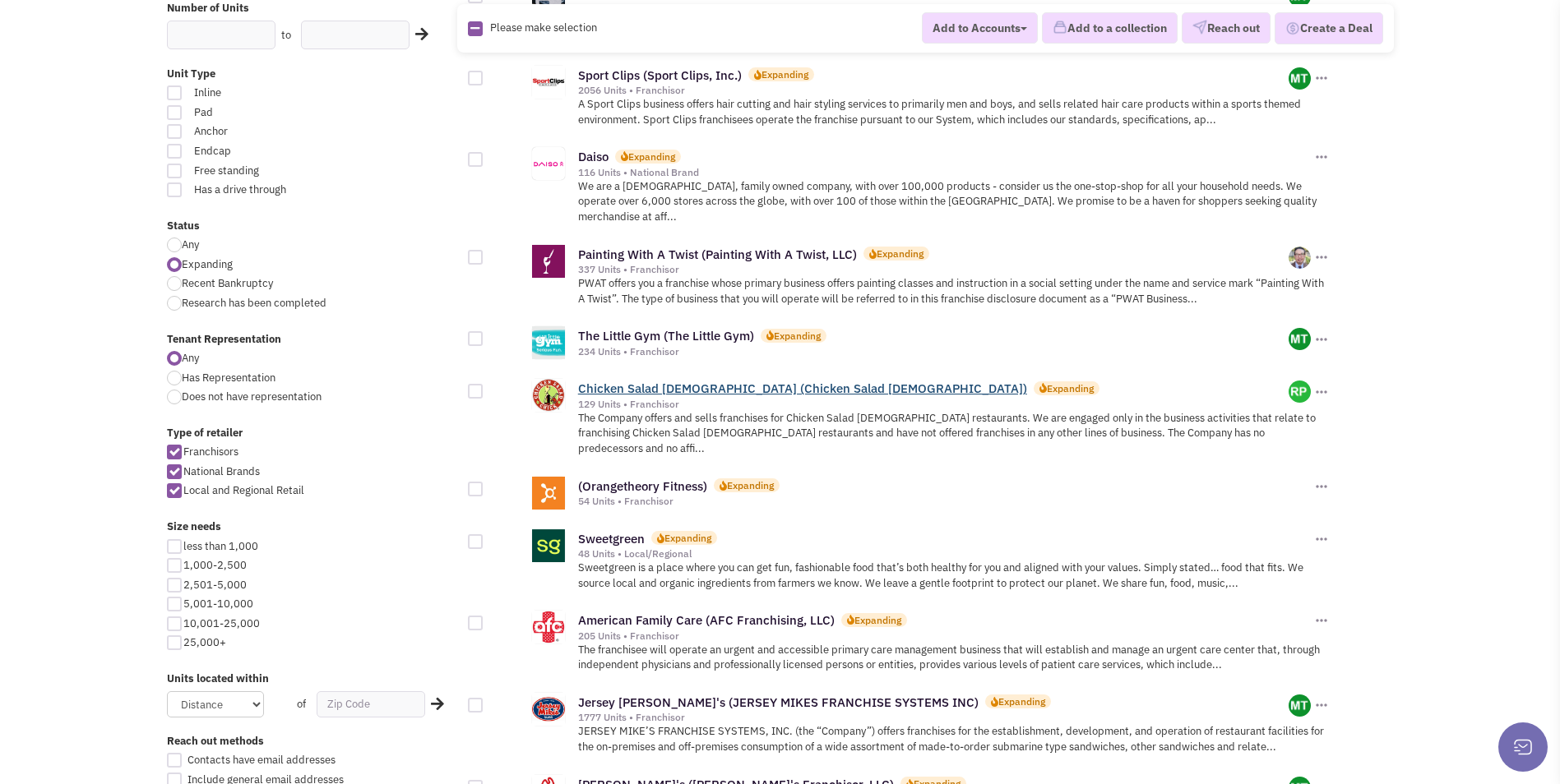
click at [683, 381] on link "Chicken Salad [DEMOGRAPHIC_DATA] (Chicken Salad [DEMOGRAPHIC_DATA])" at bounding box center [803, 389] width 449 height 15
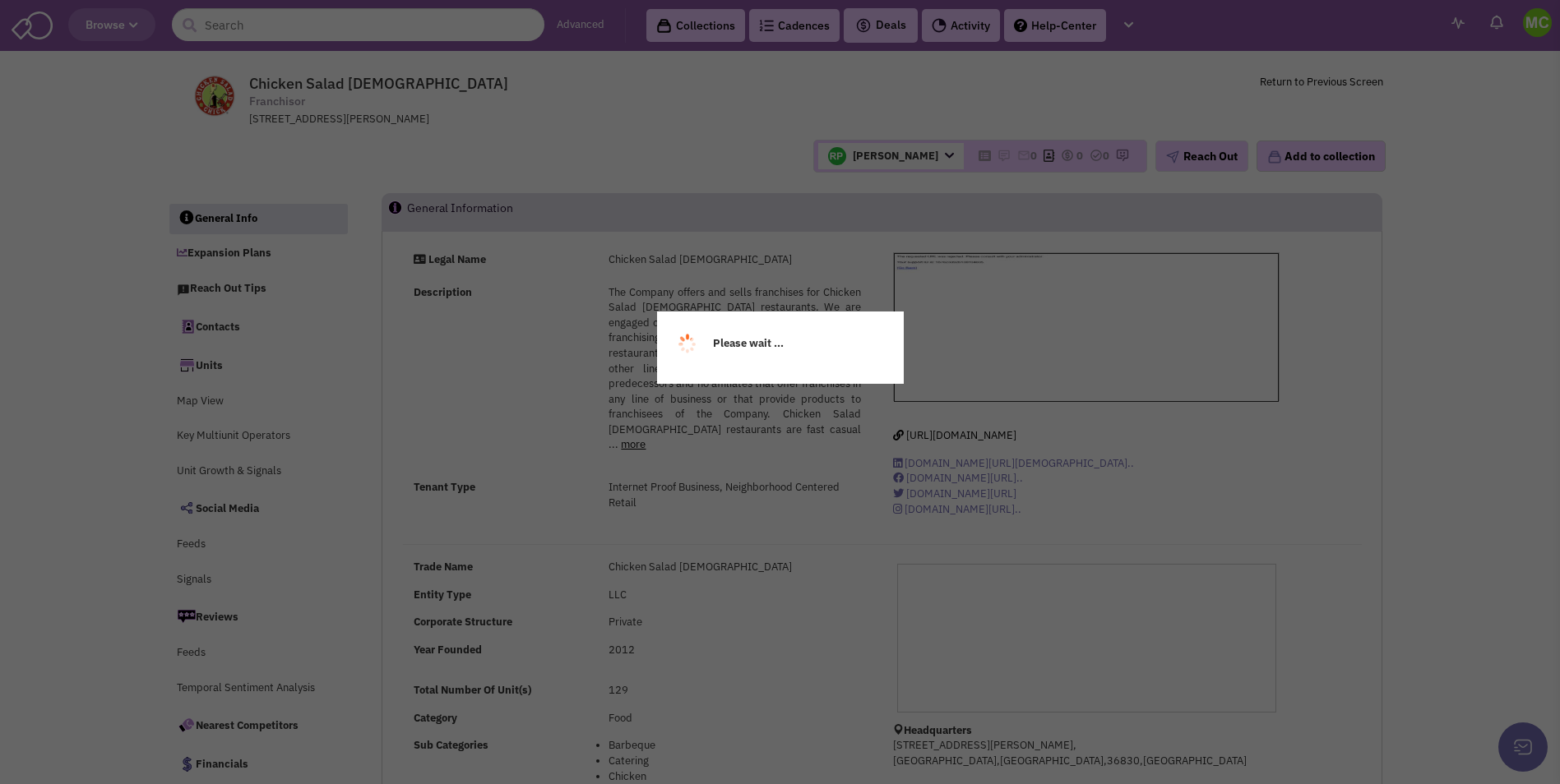
select select
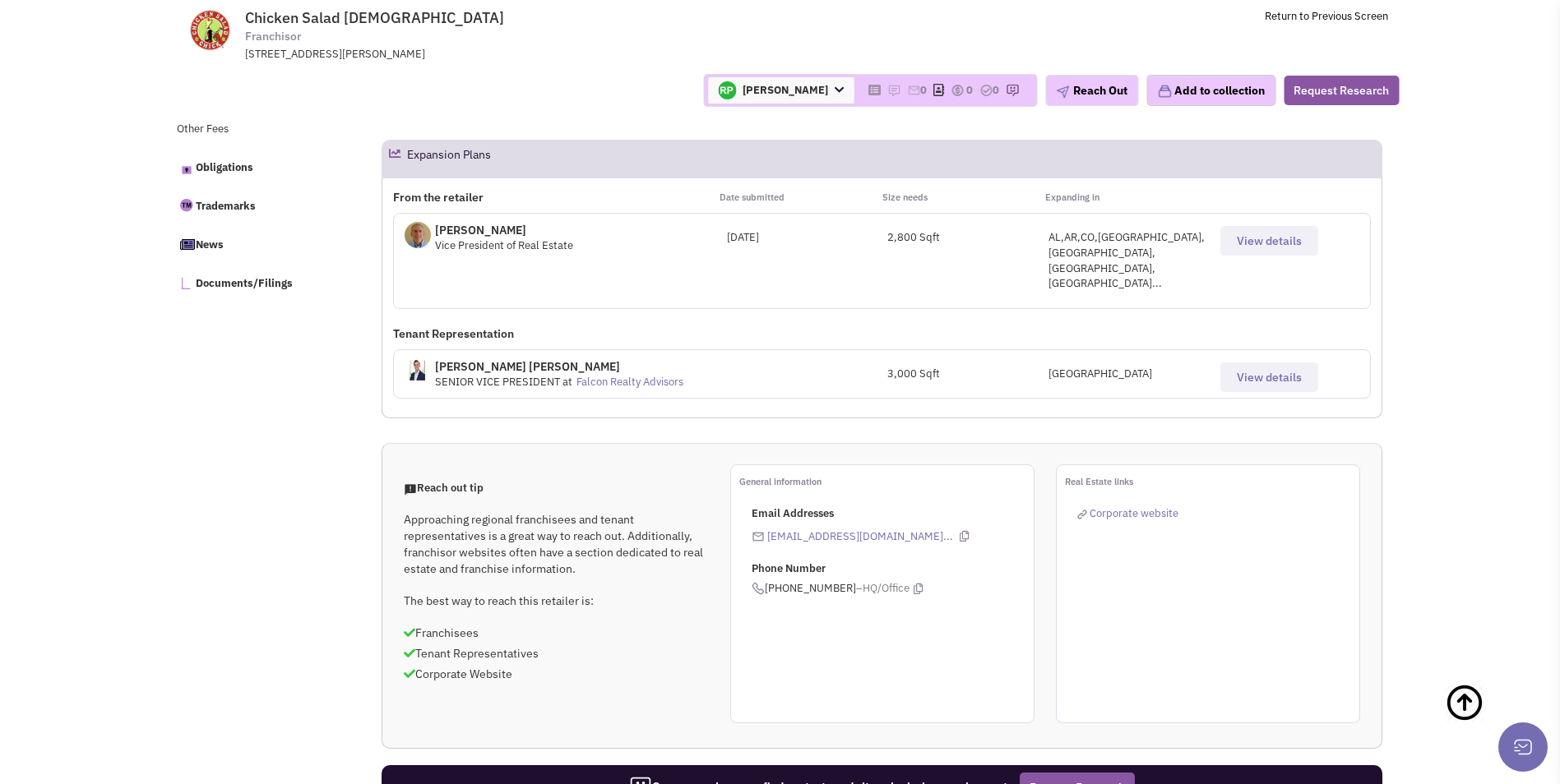
scroll to position [822, 0]
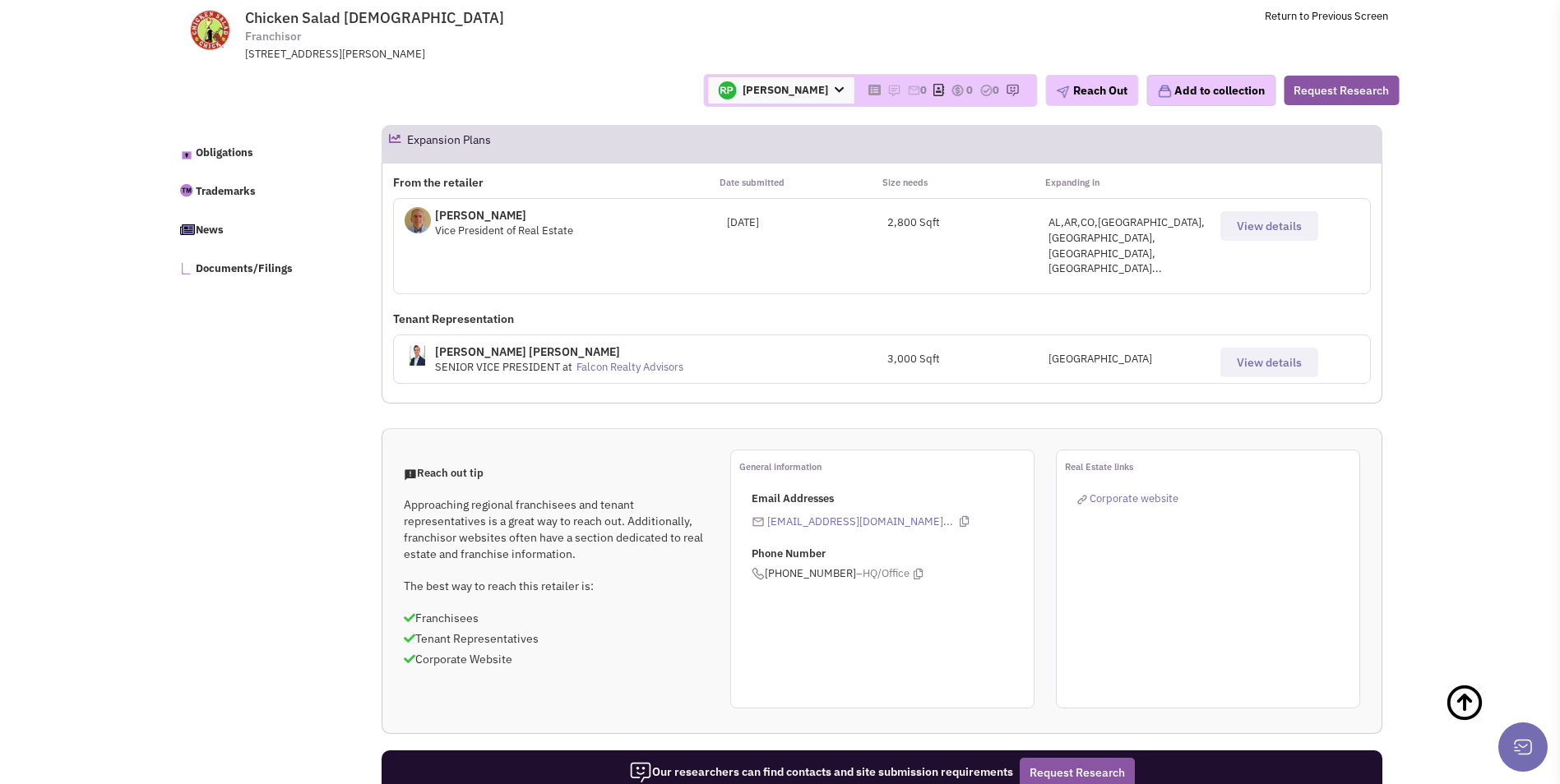
click at [652, 360] on link "Falcon Realty Advisors" at bounding box center [629, 367] width 107 height 14
click at [1241, 225] on span "View details" at bounding box center [1269, 226] width 65 height 14
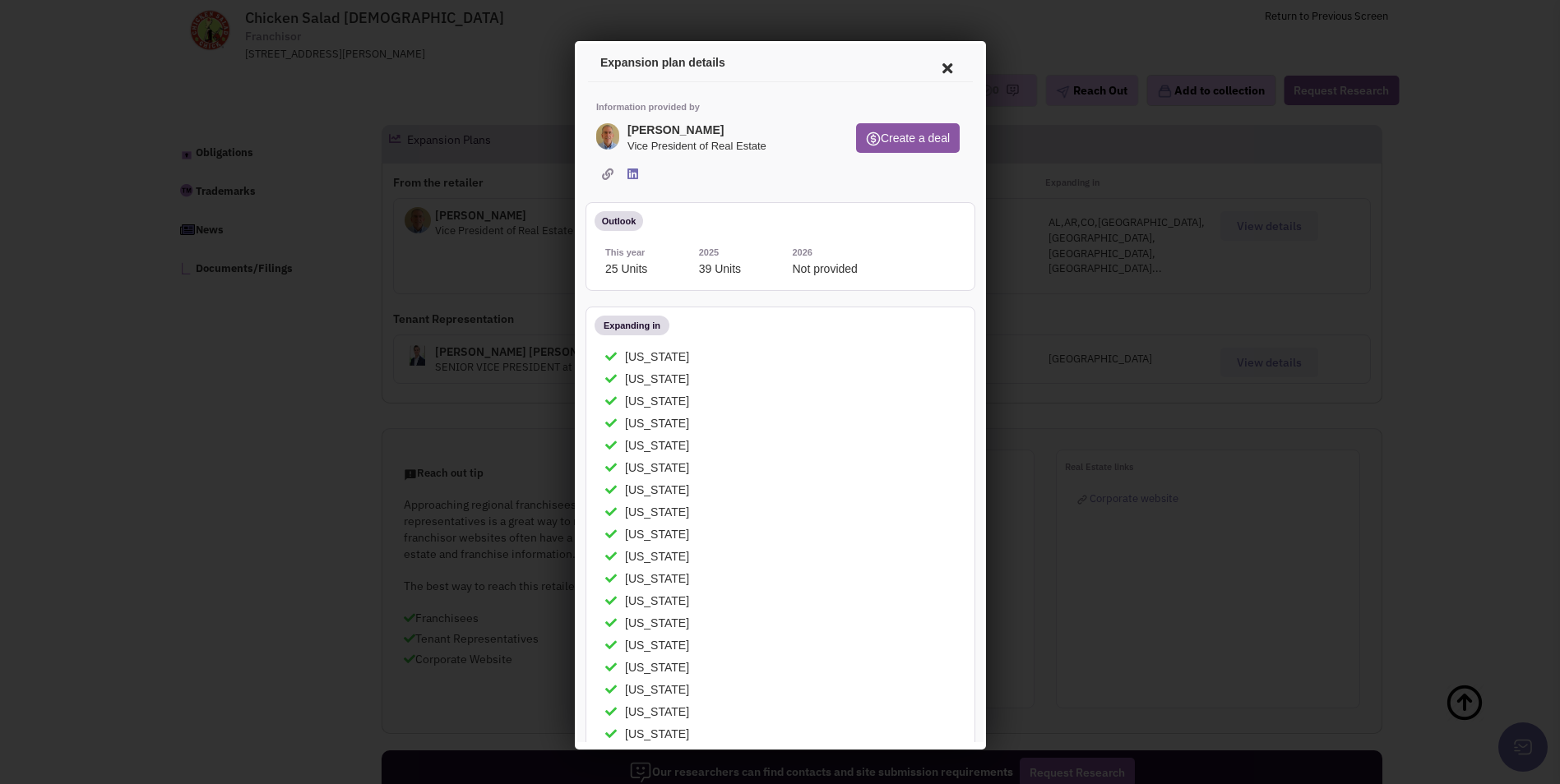
scroll to position [0, 0]
click at [927, 72] on icon at bounding box center [944, 65] width 35 height 39
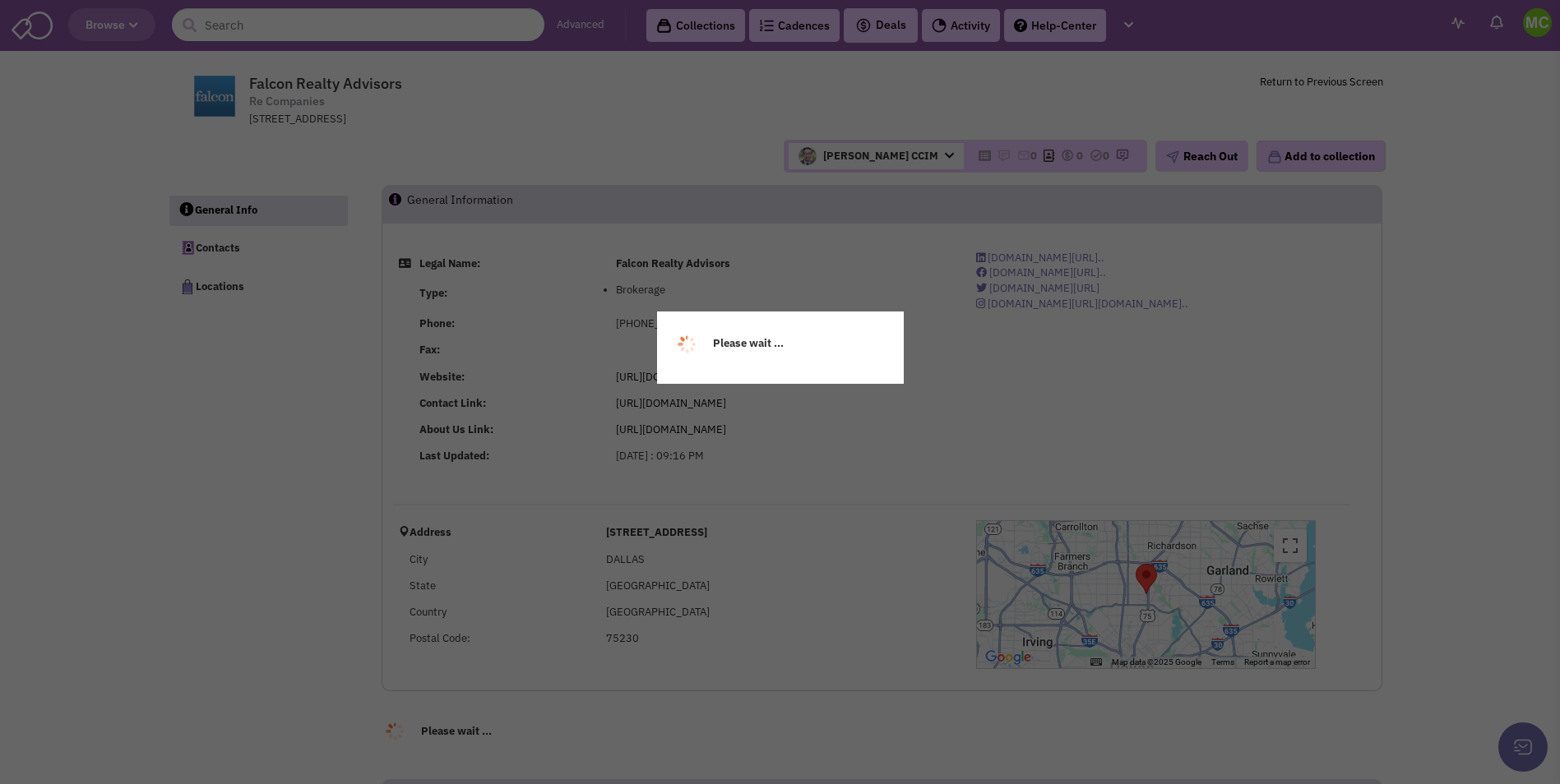
select select
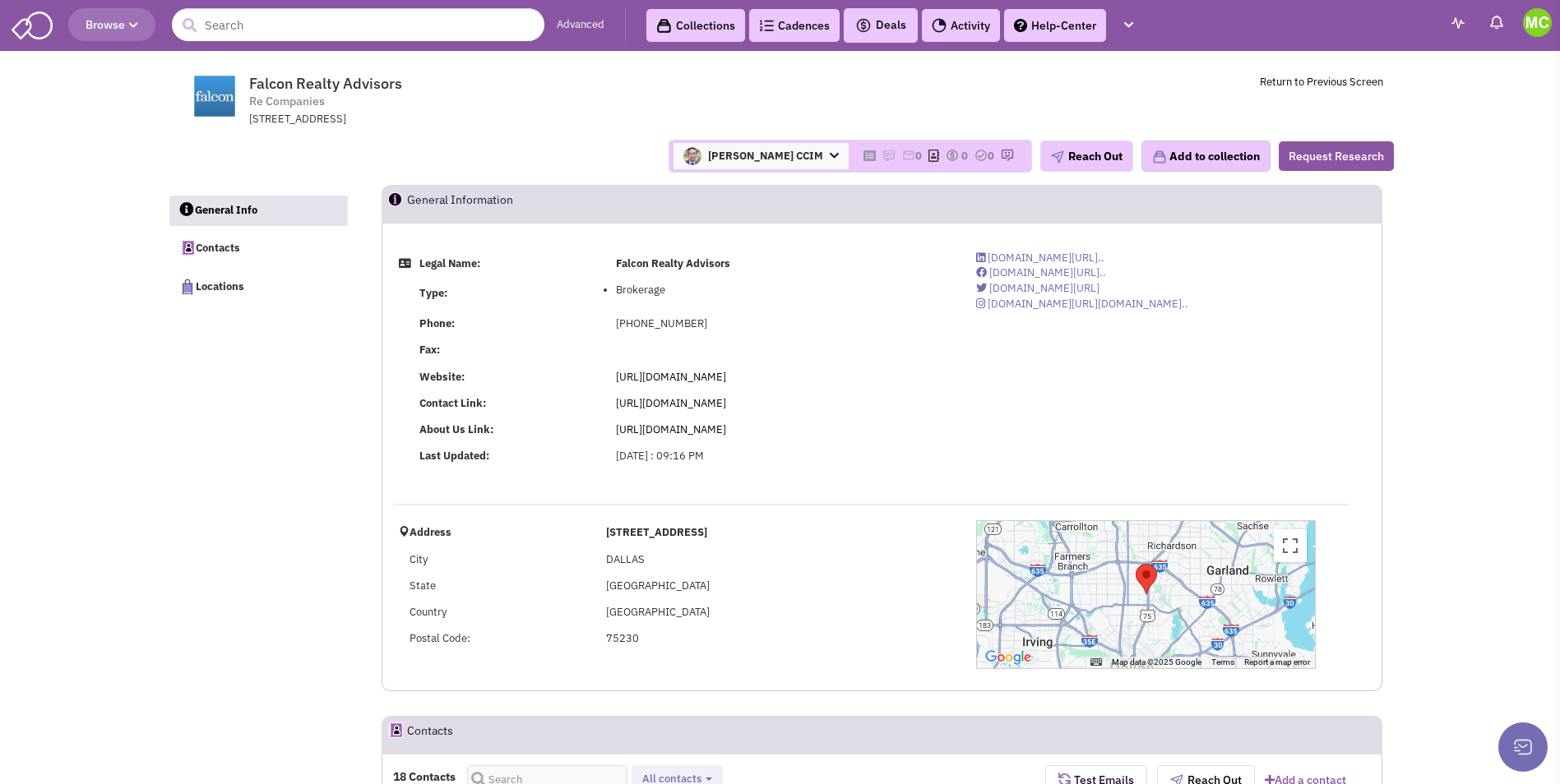
select select
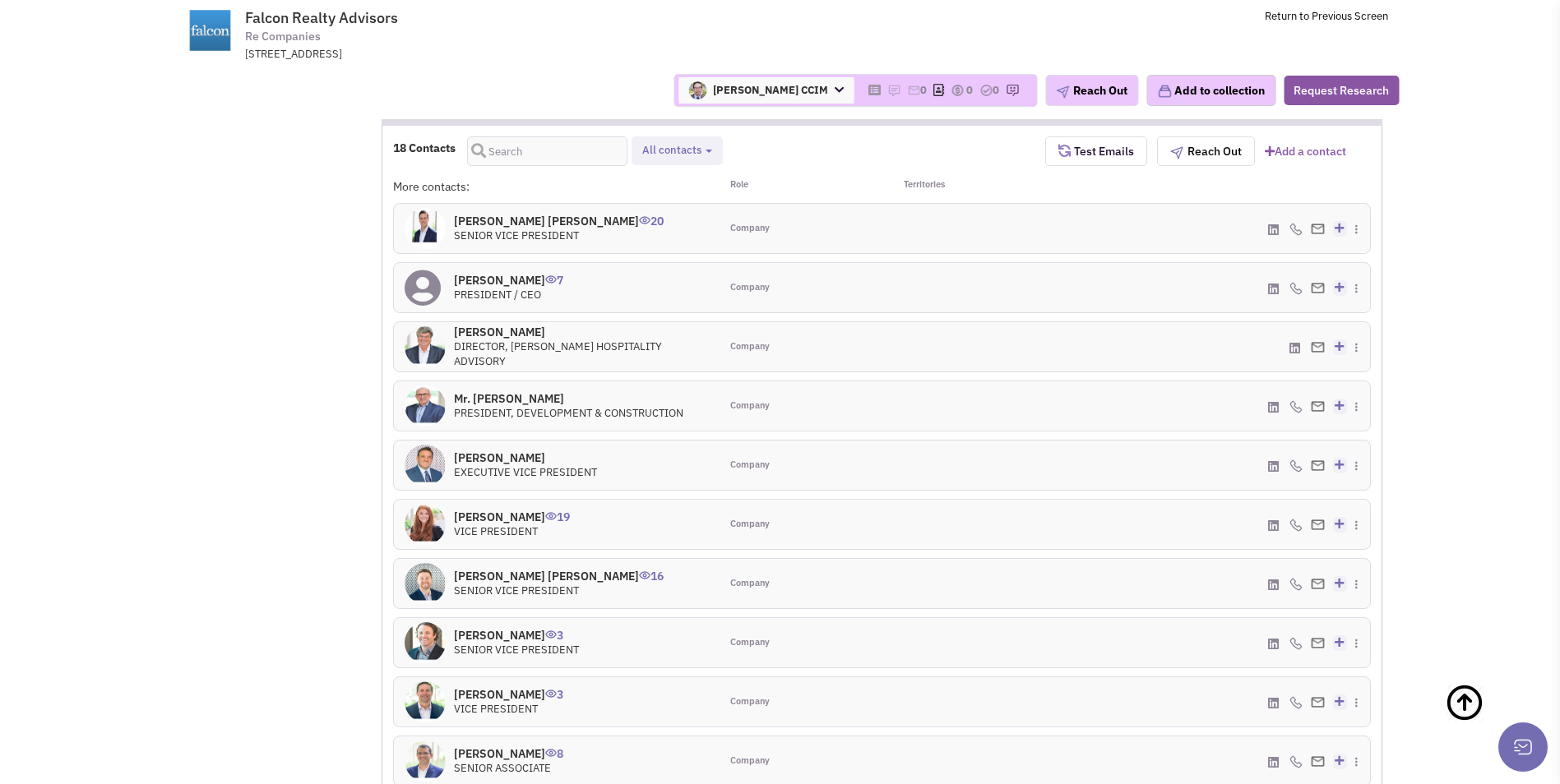
scroll to position [576, 0]
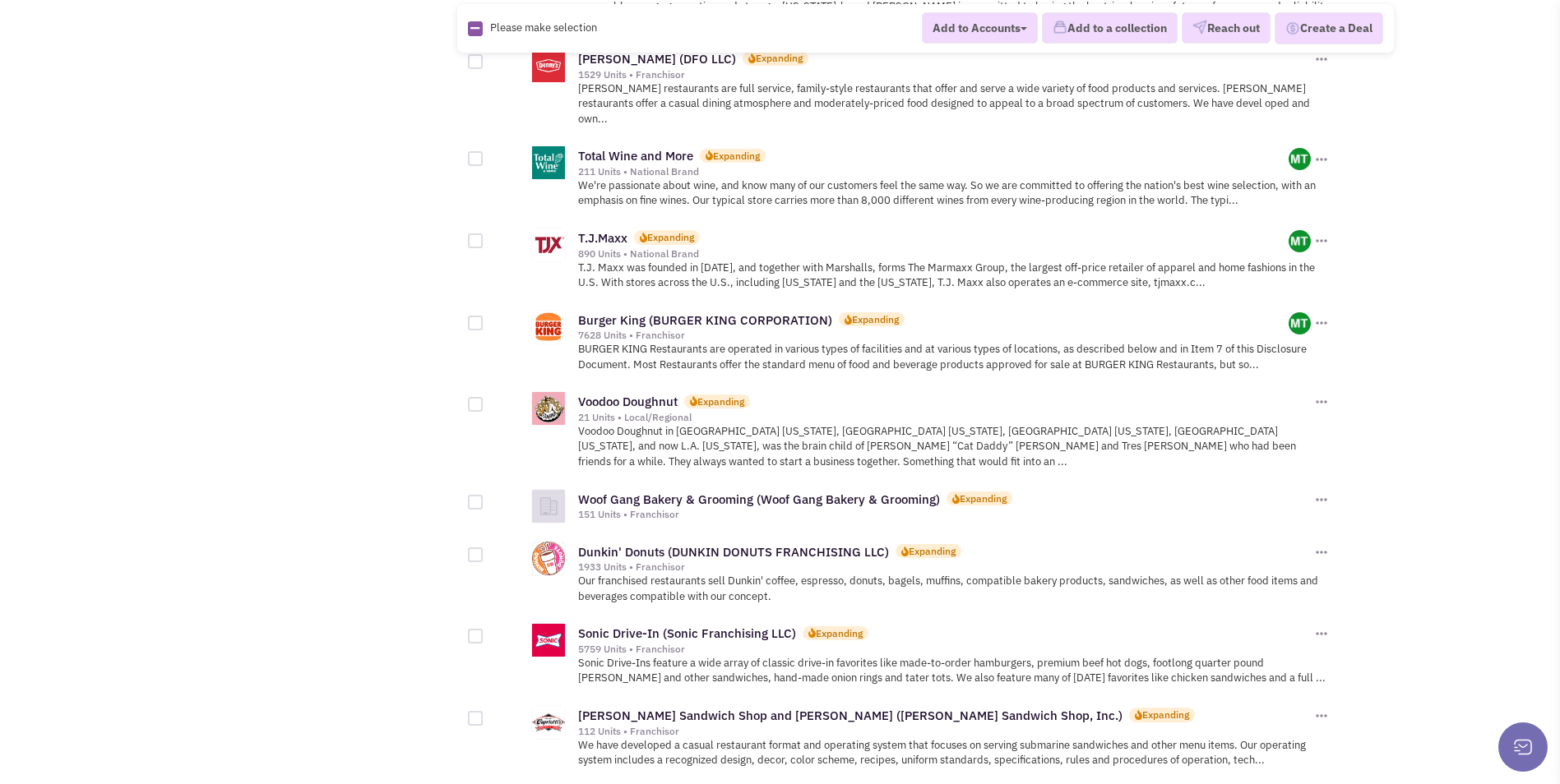
scroll to position [1644, 0]
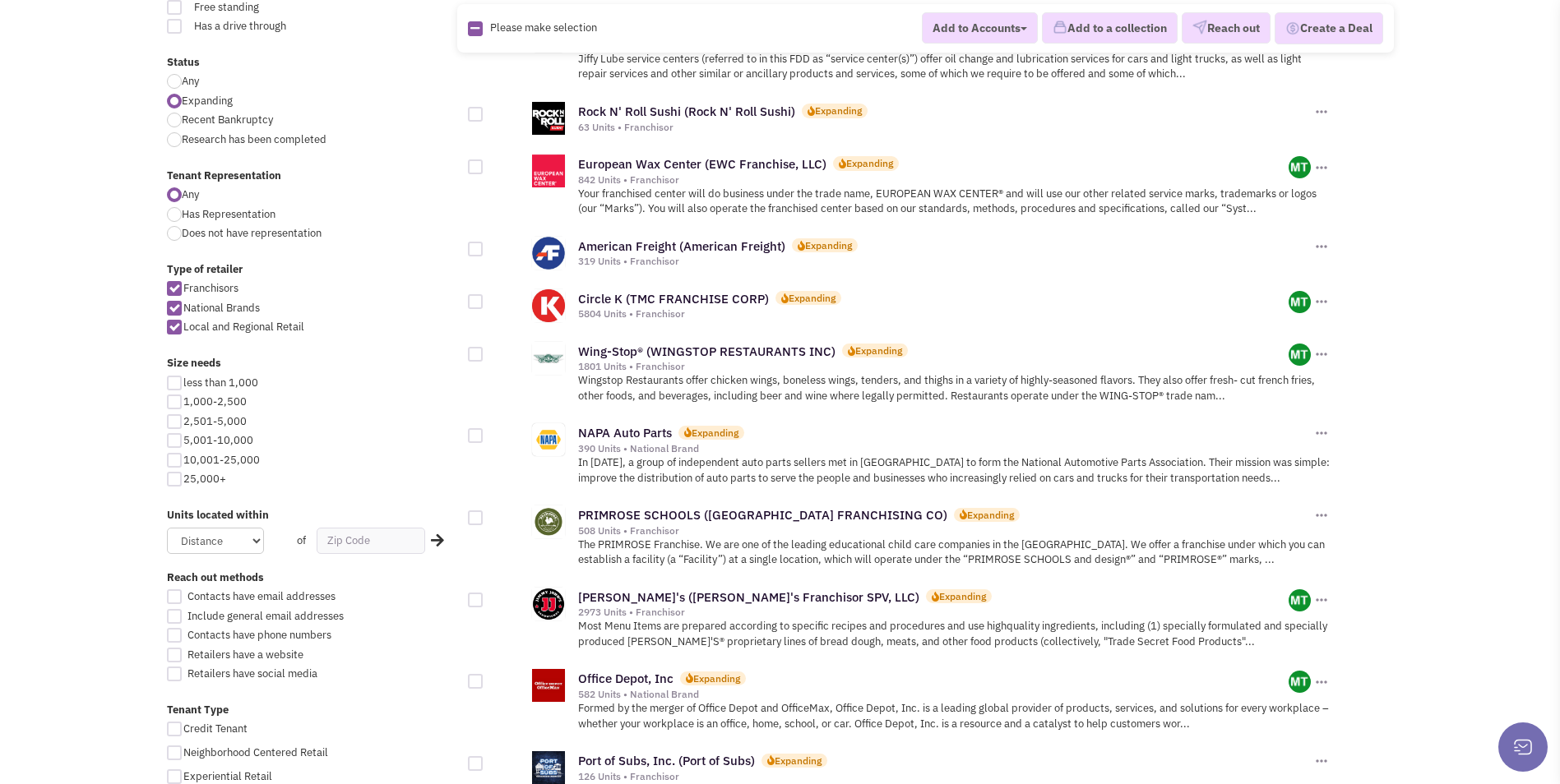
scroll to position [576, 0]
